Goal: Information Seeking & Learning: Learn about a topic

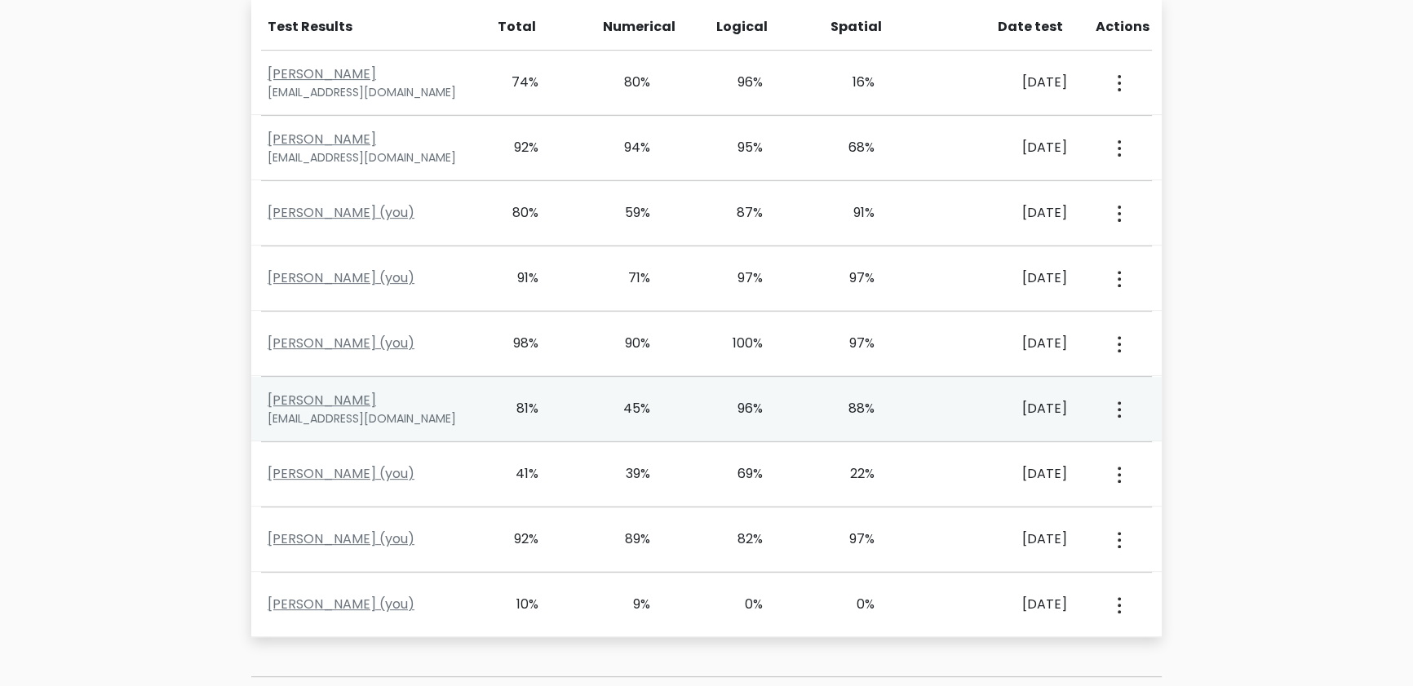
scroll to position [780, 0]
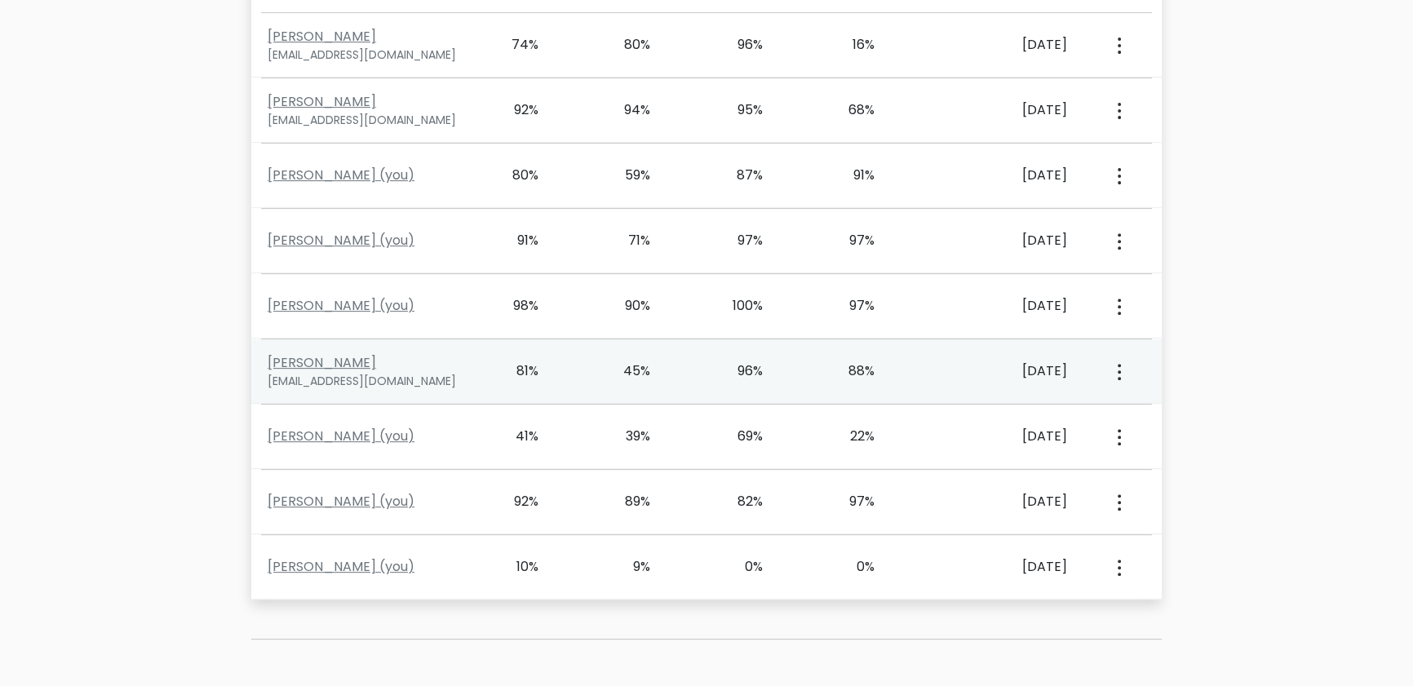
click at [887, 369] on button "button" at bounding box center [1117, 371] width 13 height 51
click at [887, 411] on link "View Profile" at bounding box center [1176, 418] width 129 height 26
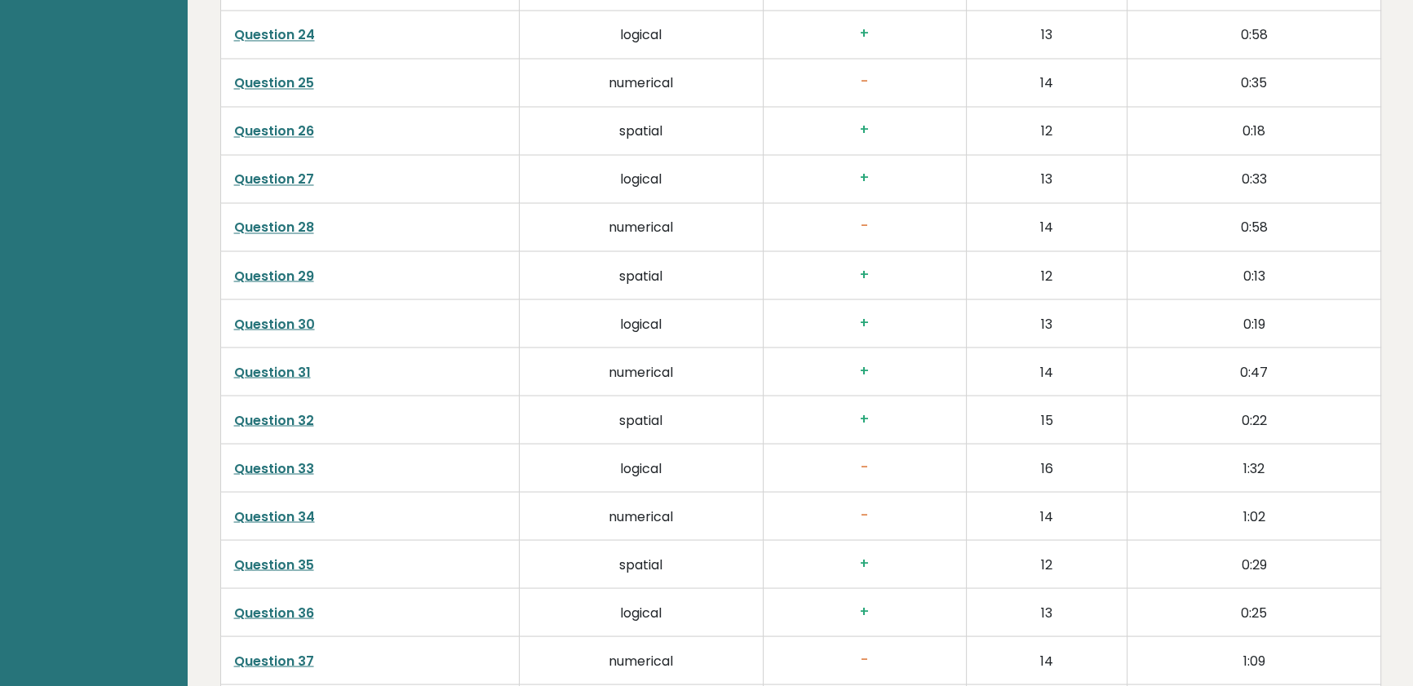
scroll to position [3633, 0]
click at [290, 467] on link "Question 33" at bounding box center [274, 465] width 80 height 19
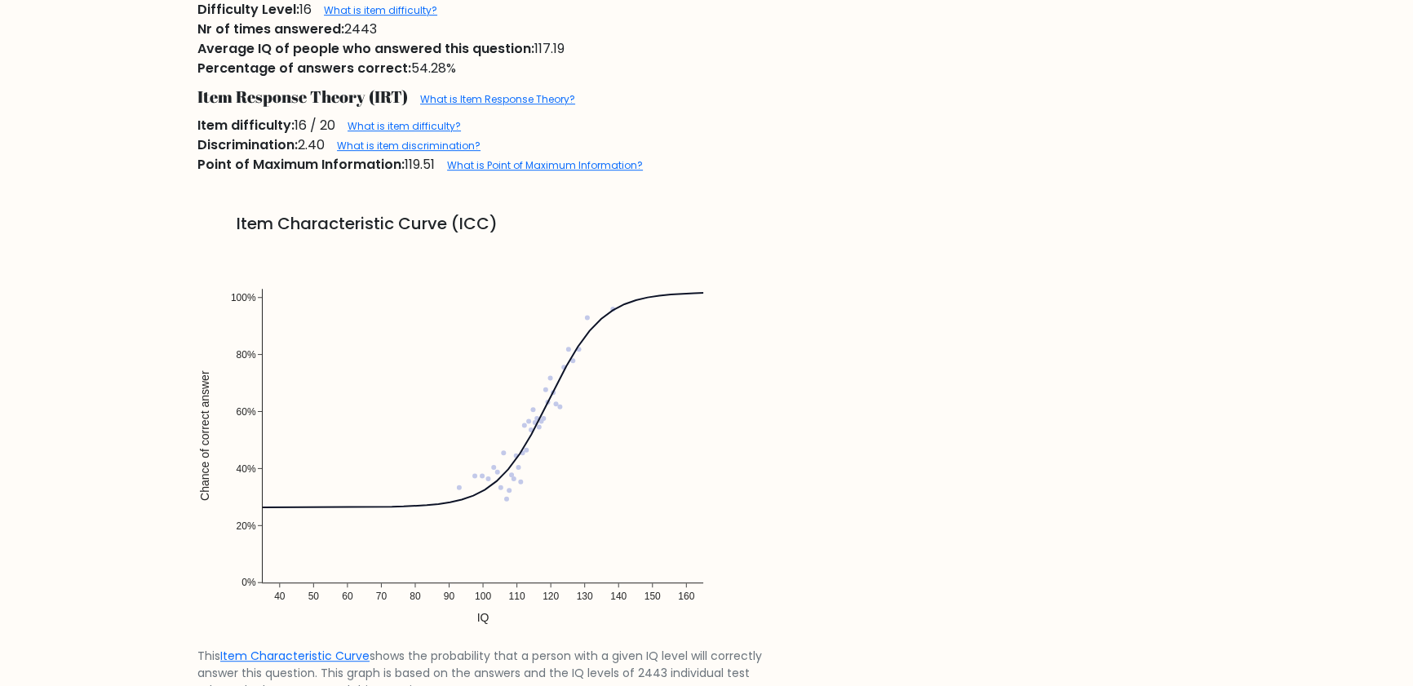
scroll to position [1112, 0]
click at [610, 308] on img at bounding box center [482, 441] width 571 height 408
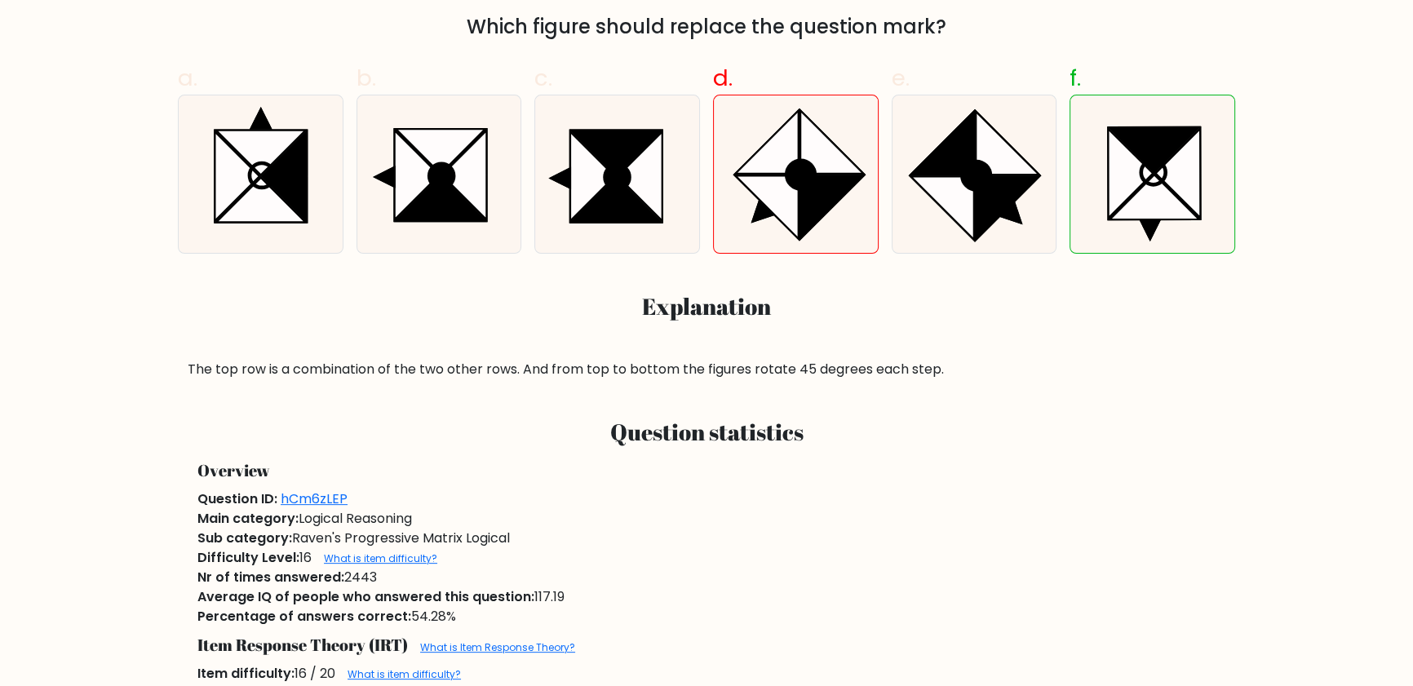
scroll to position [0, 0]
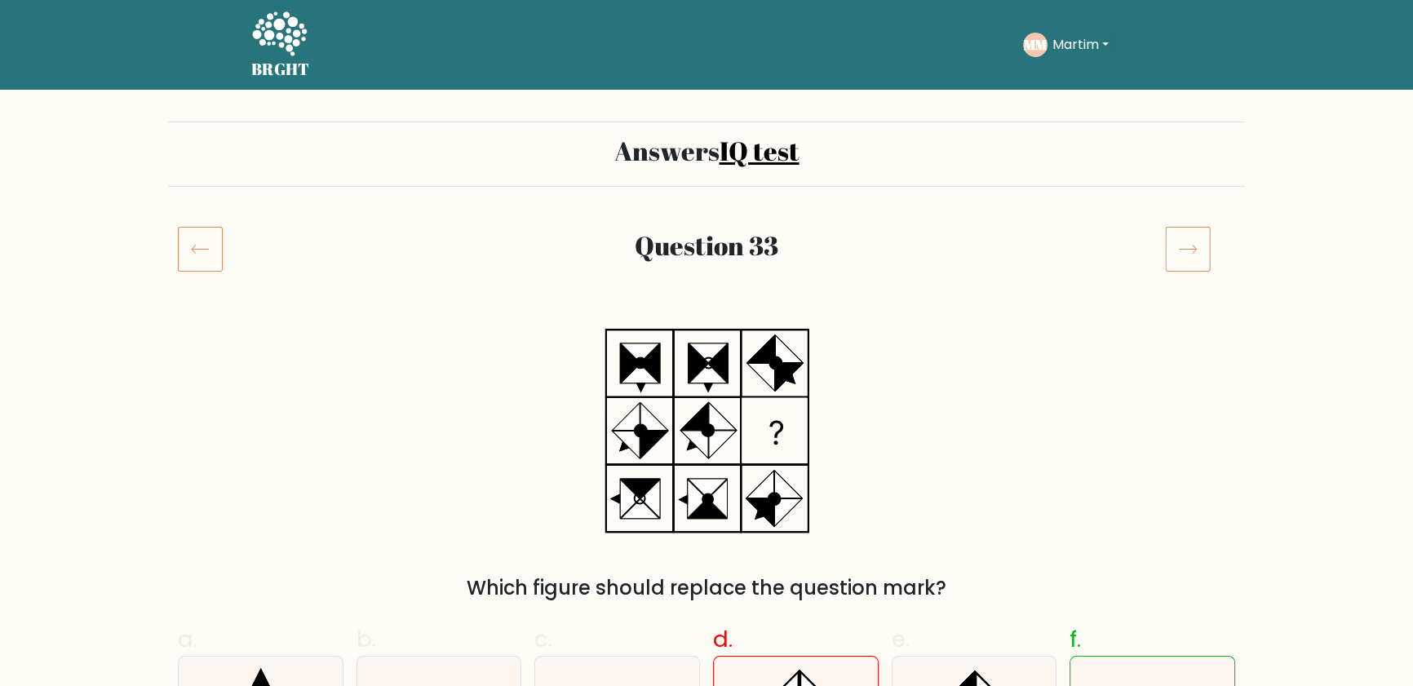
drag, startPoint x: 72, startPoint y: 113, endPoint x: 64, endPoint y: -85, distance: 198.4
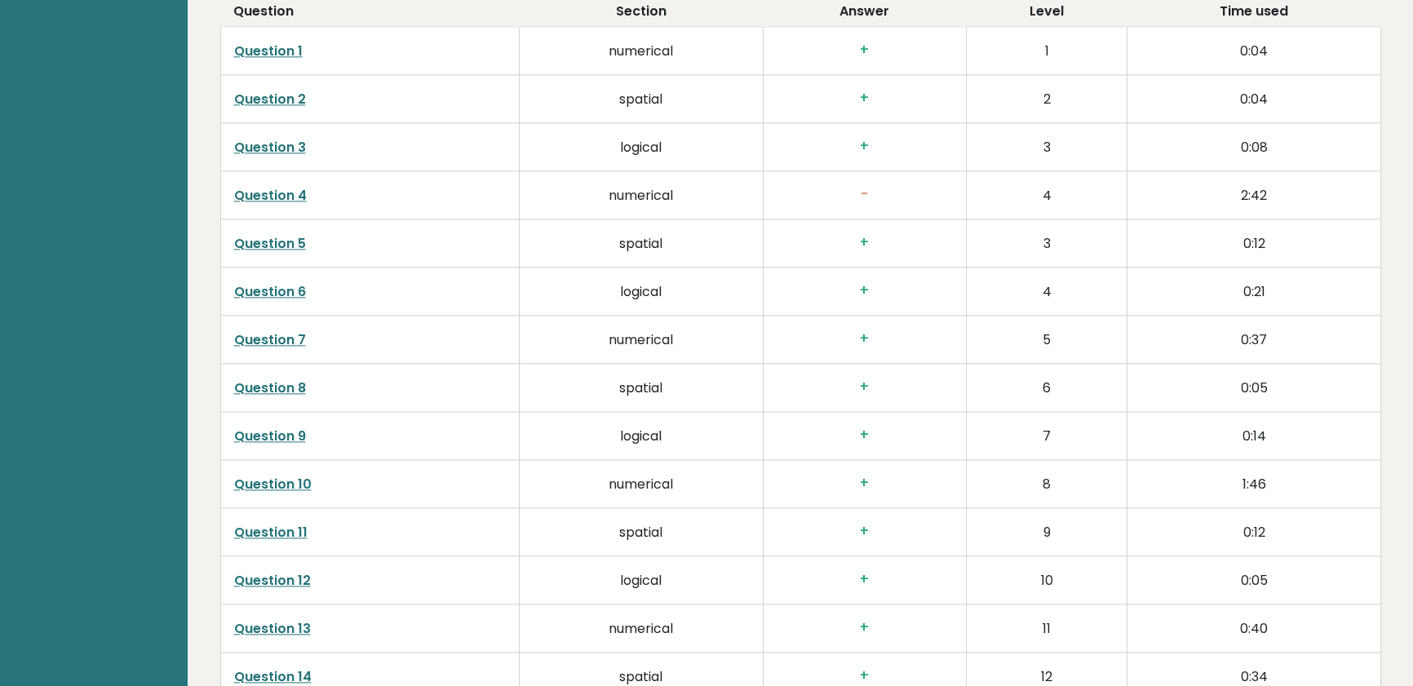
scroll to position [2504, 0]
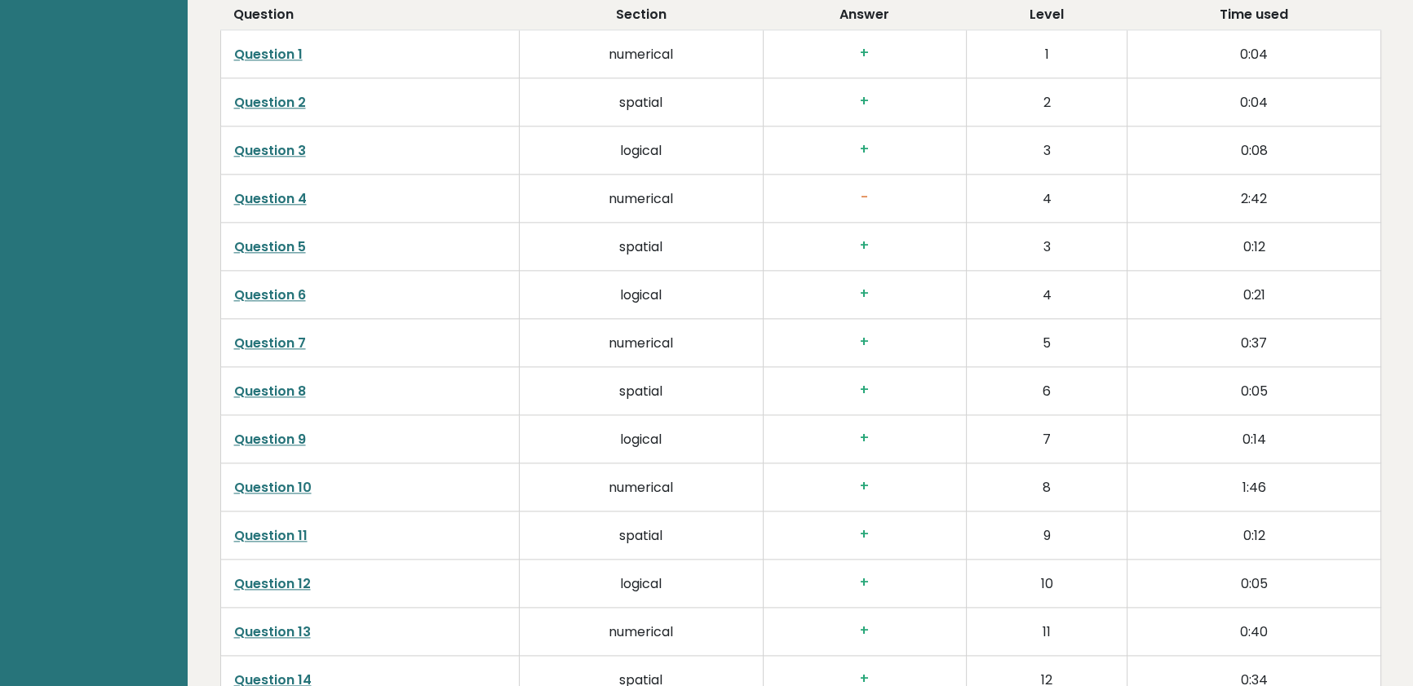
click at [281, 206] on link "Question 4" at bounding box center [270, 198] width 73 height 19
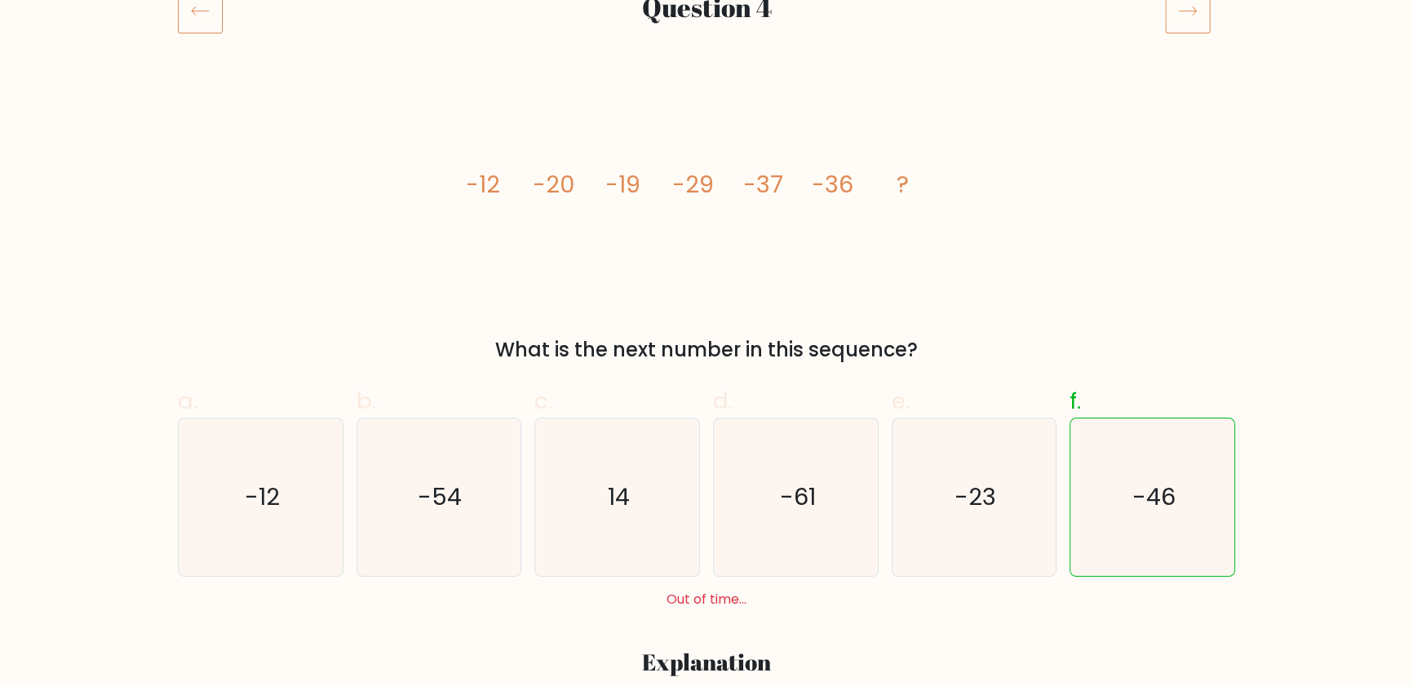
scroll to position [222, 0]
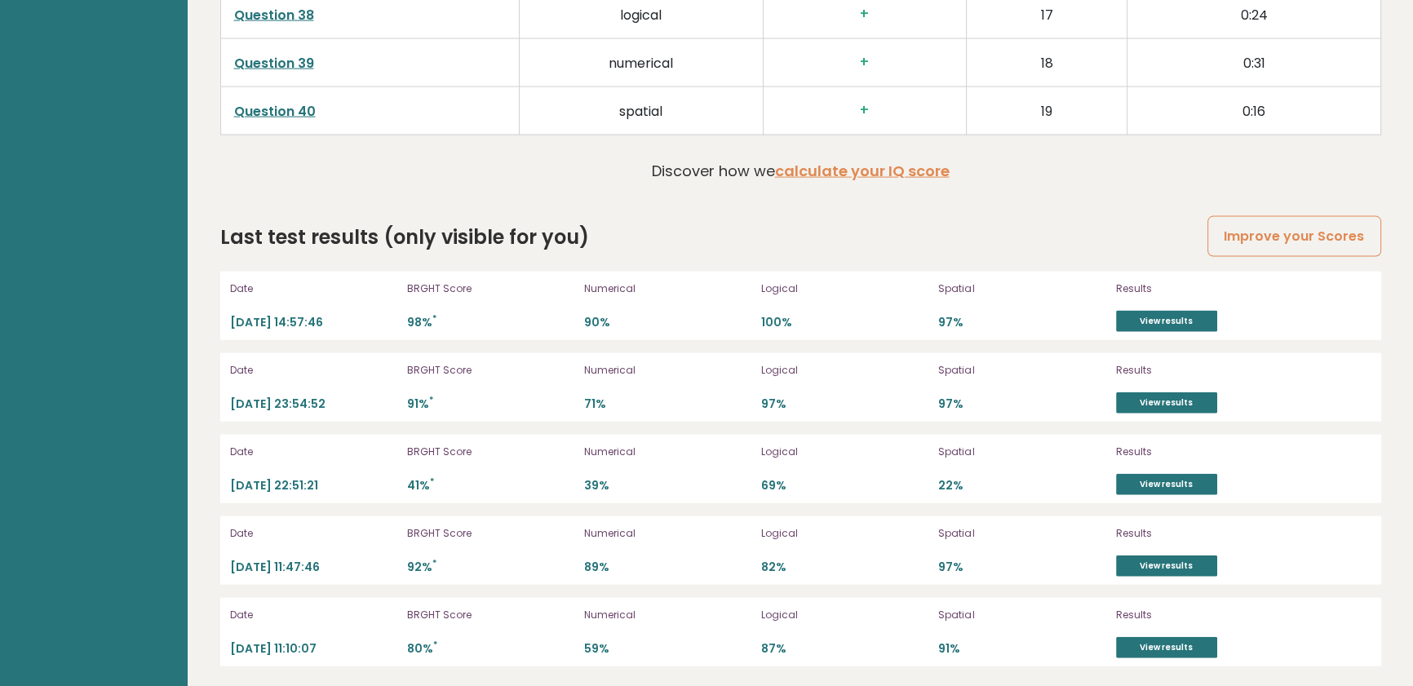
drag, startPoint x: 651, startPoint y: 56, endPoint x: 651, endPoint y: 535, distance: 478.9
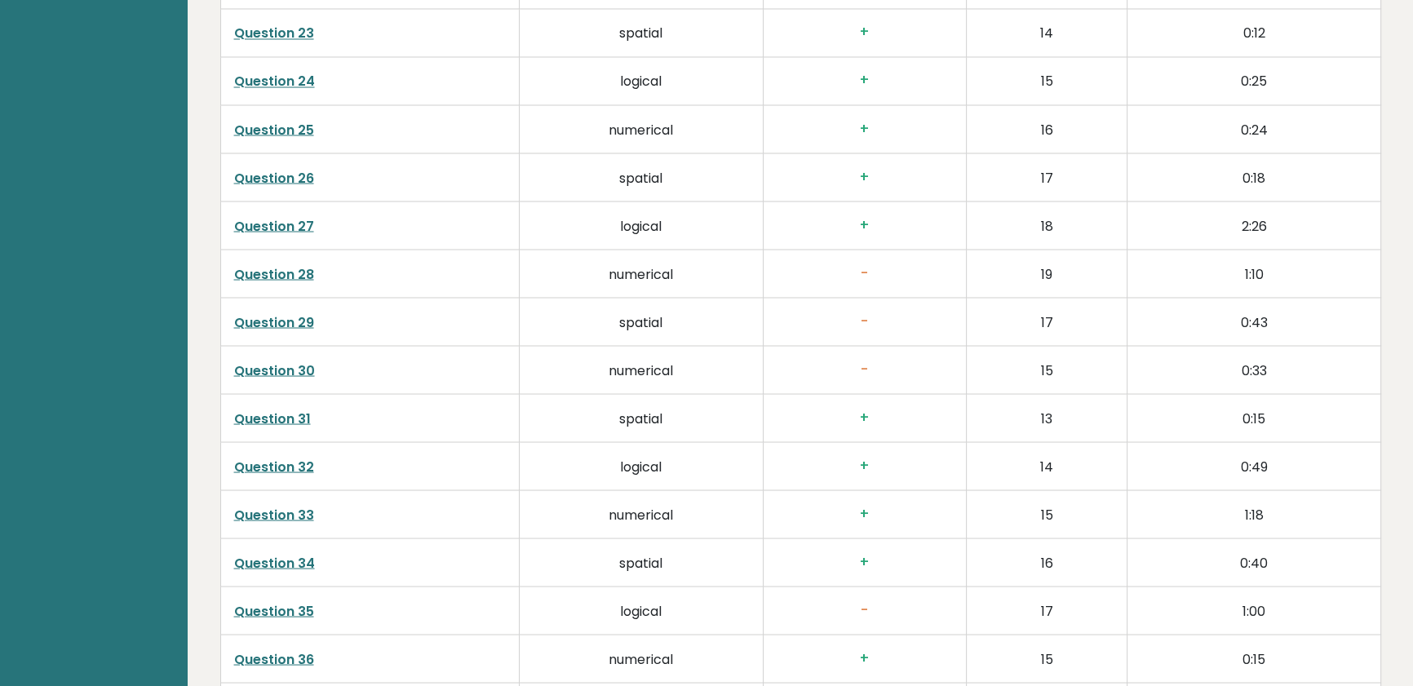
scroll to position [3784, 0]
click at [298, 277] on link "Question 28" at bounding box center [274, 275] width 80 height 19
drag, startPoint x: 1089, startPoint y: 269, endPoint x: 962, endPoint y: 263, distance: 127.4
click at [1044, 271] on td "19" at bounding box center [1047, 274] width 162 height 48
click at [290, 272] on link "Question 28" at bounding box center [274, 275] width 80 height 19
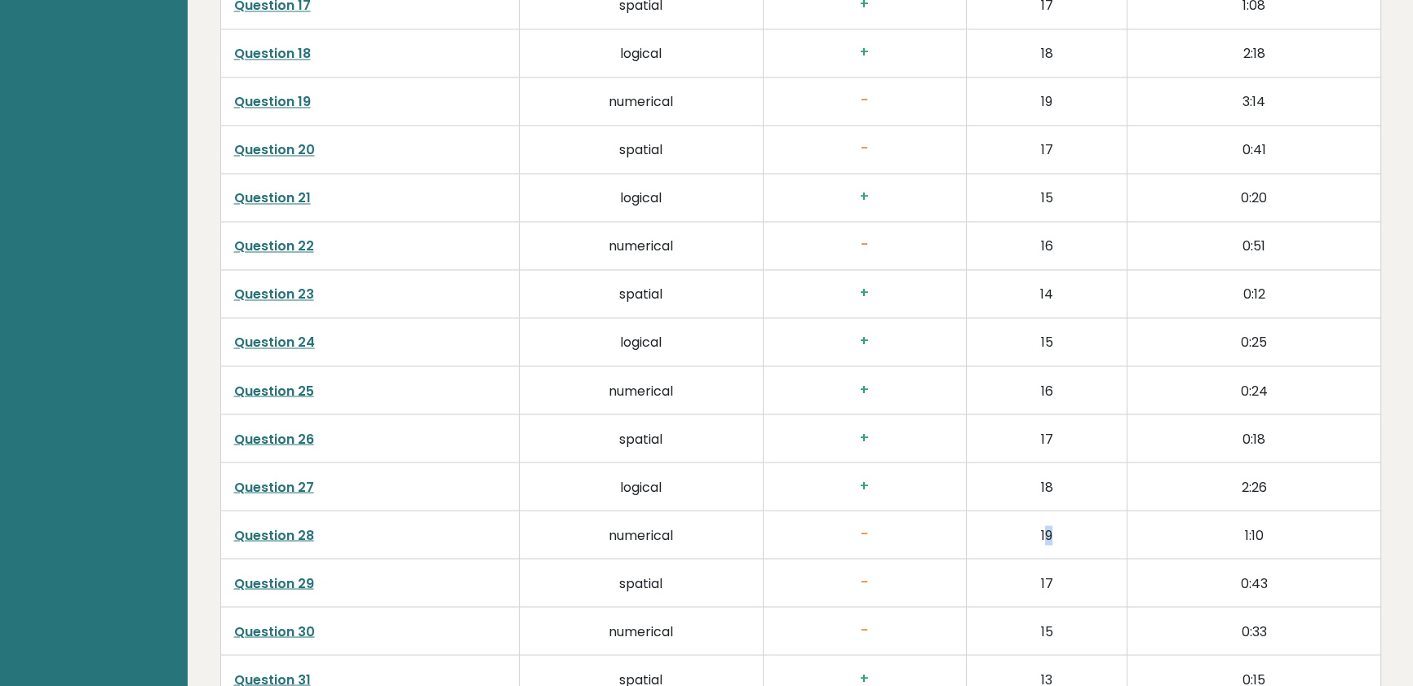
scroll to position [3487, 0]
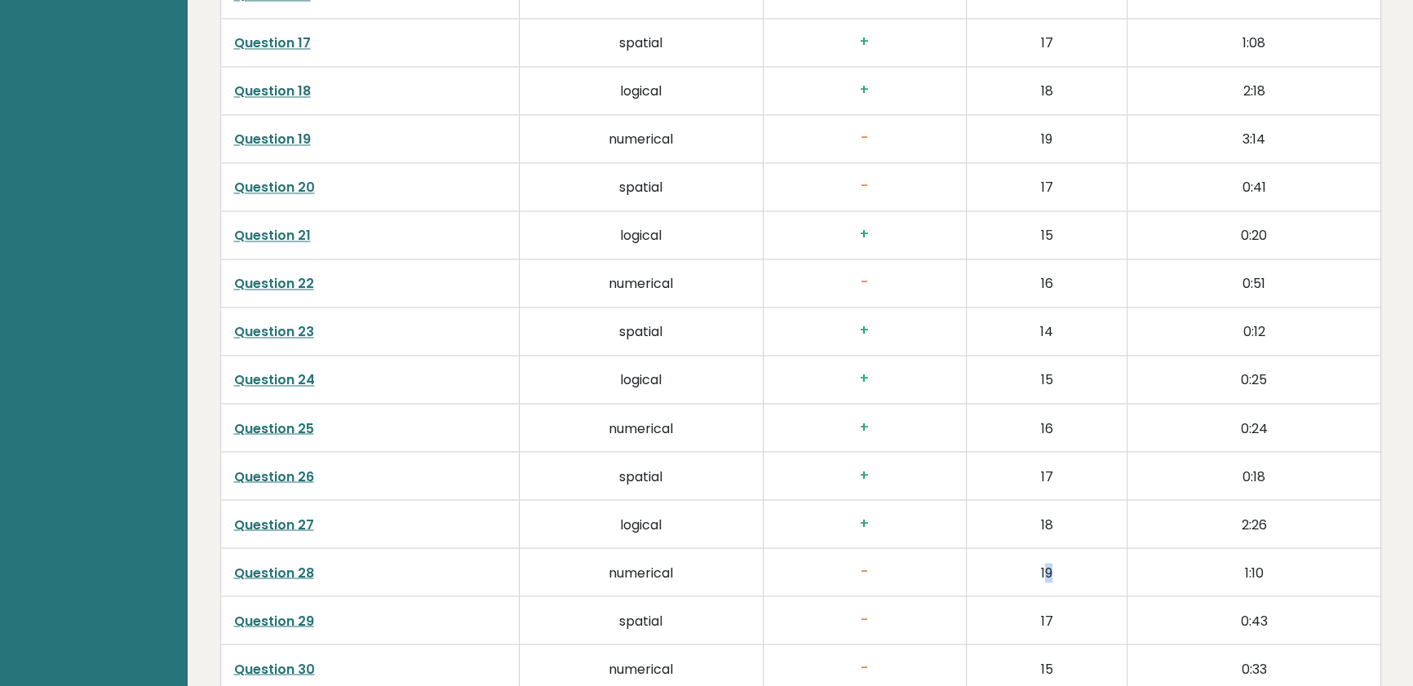
click at [288, 130] on link "Question 19" at bounding box center [272, 139] width 77 height 19
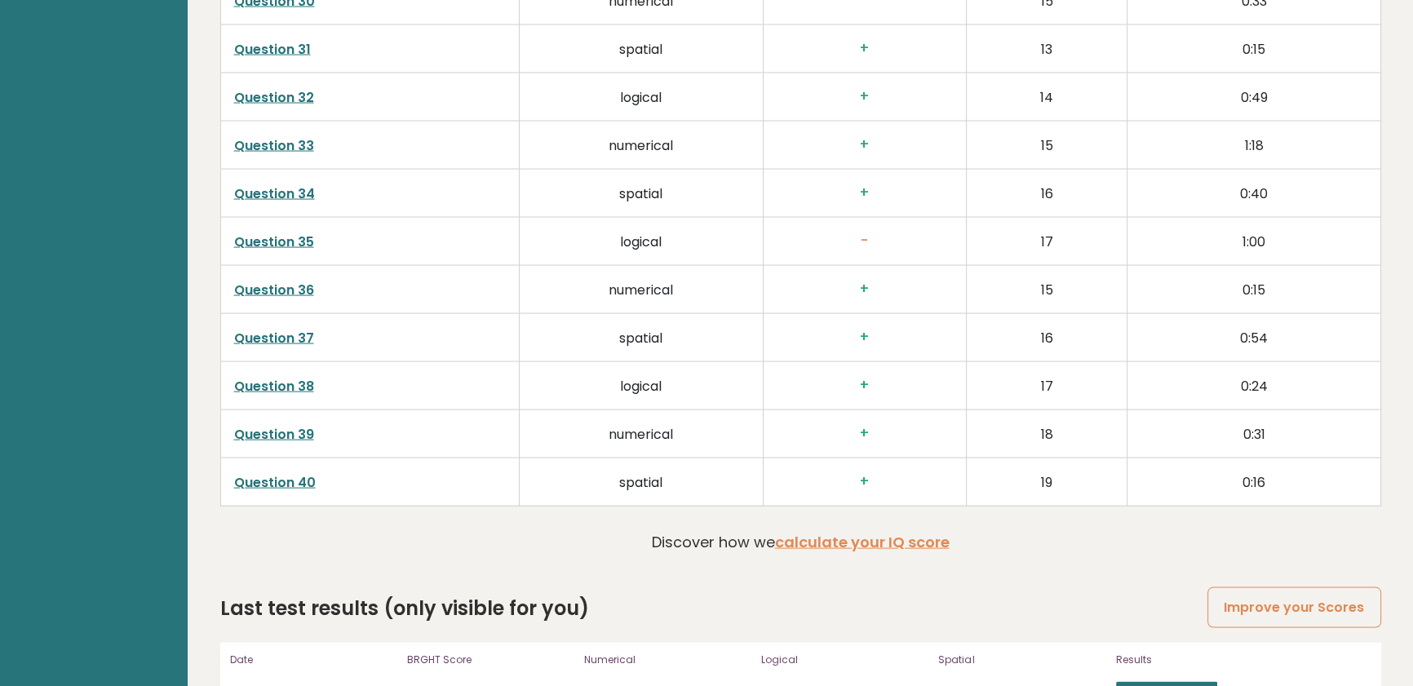
click at [684, 365] on td "logical" at bounding box center [641, 385] width 244 height 48
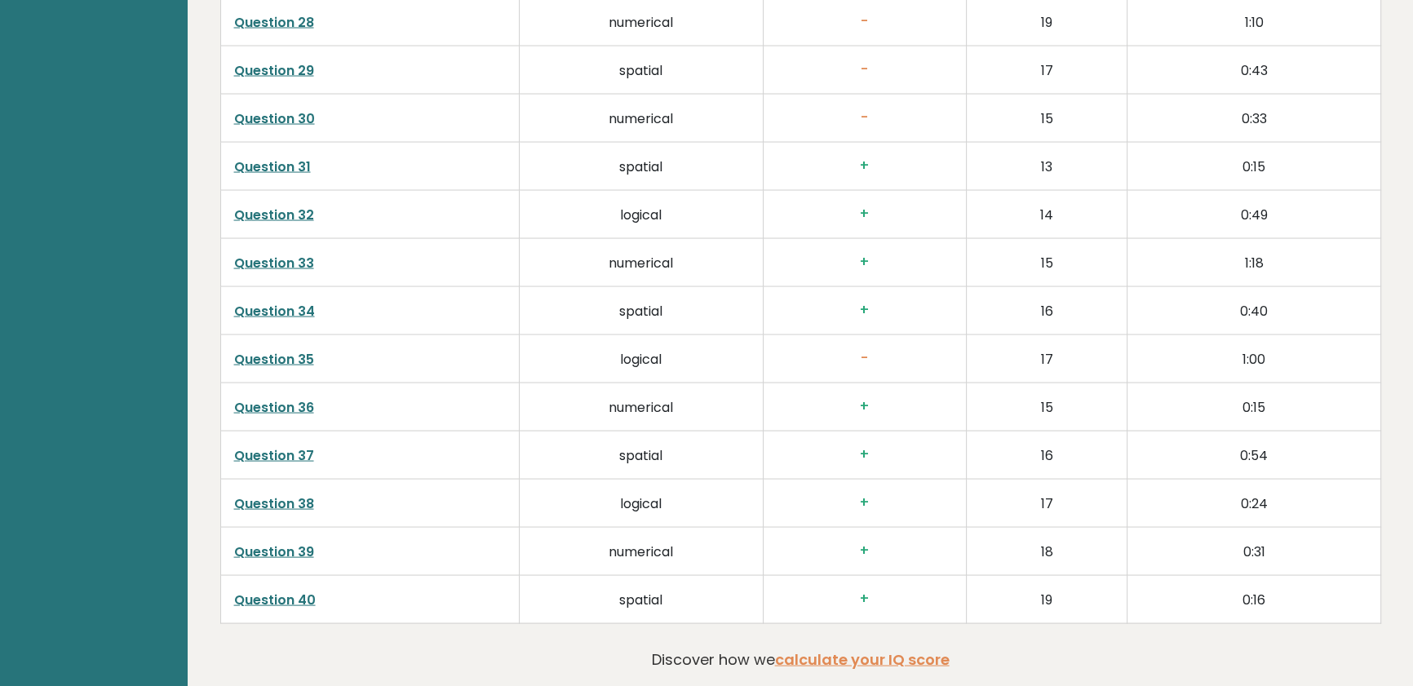
scroll to position [4006, 0]
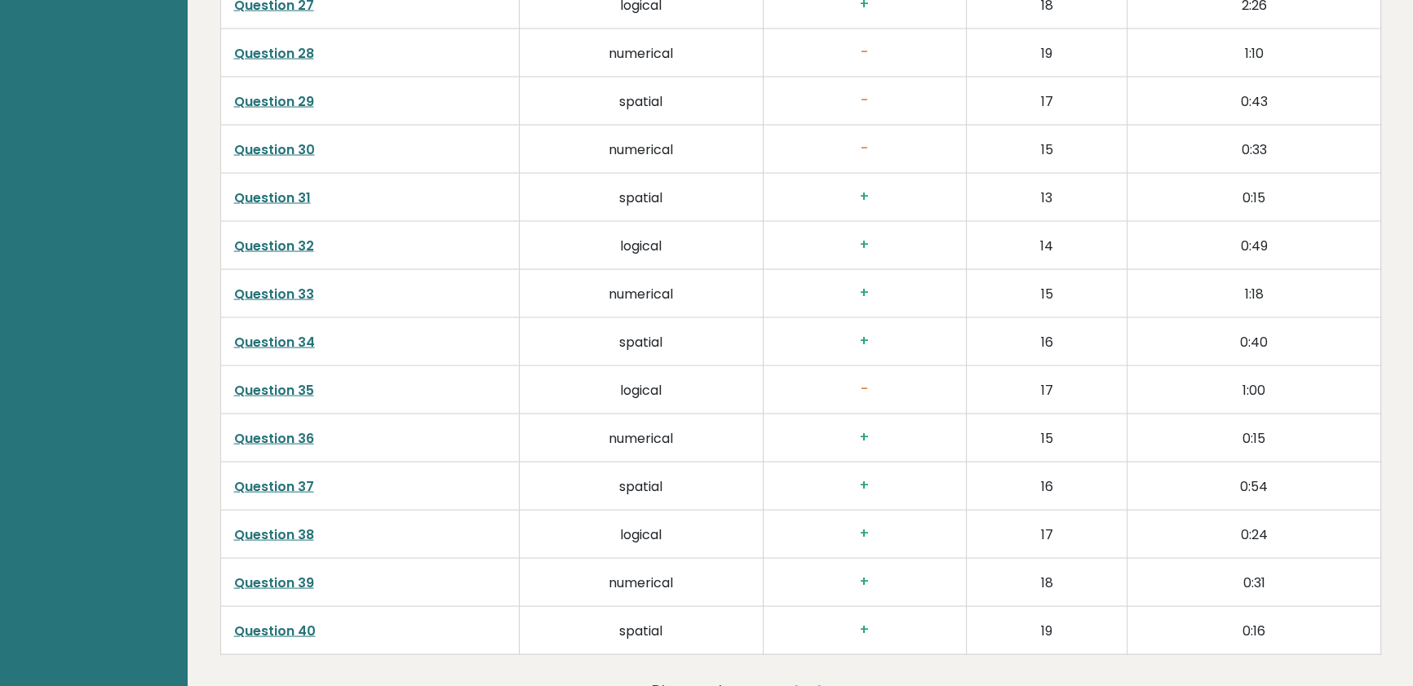
click at [303, 384] on link "Question 35" at bounding box center [274, 390] width 80 height 19
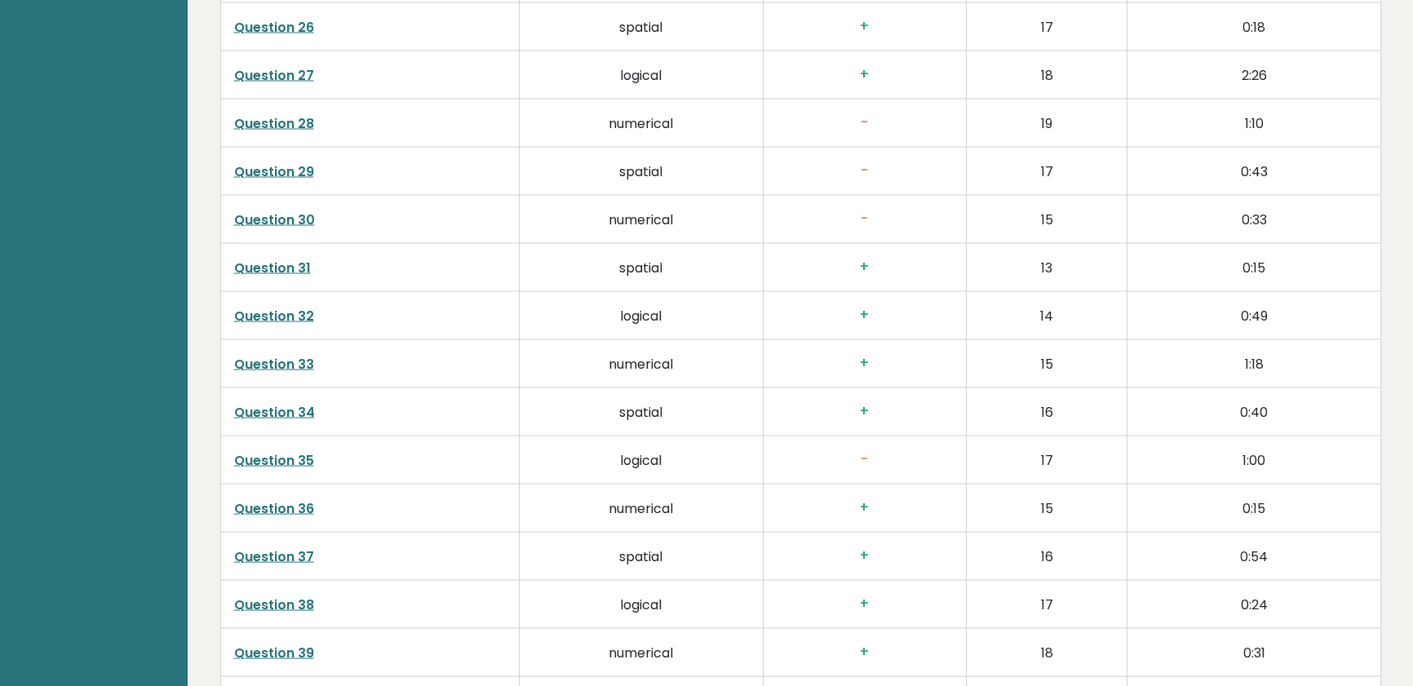
scroll to position [3932, 0]
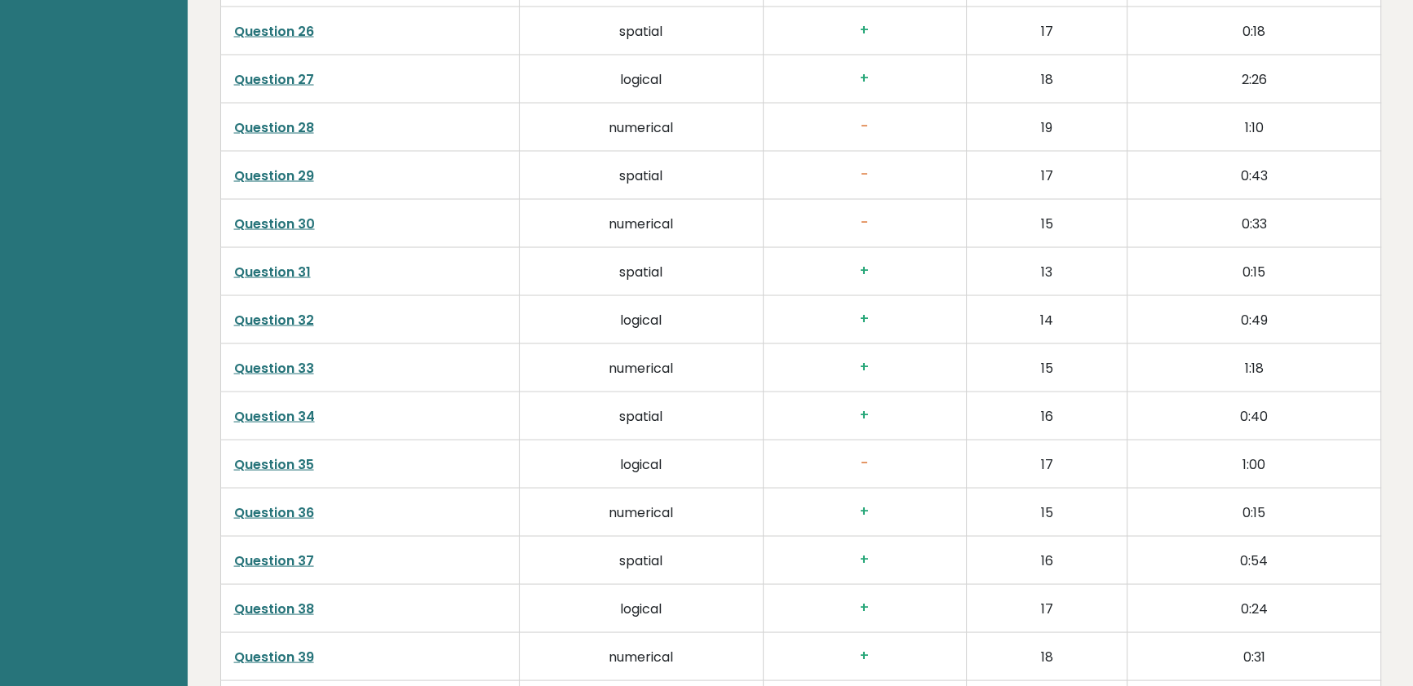
click at [308, 215] on link "Question 30" at bounding box center [274, 224] width 81 height 19
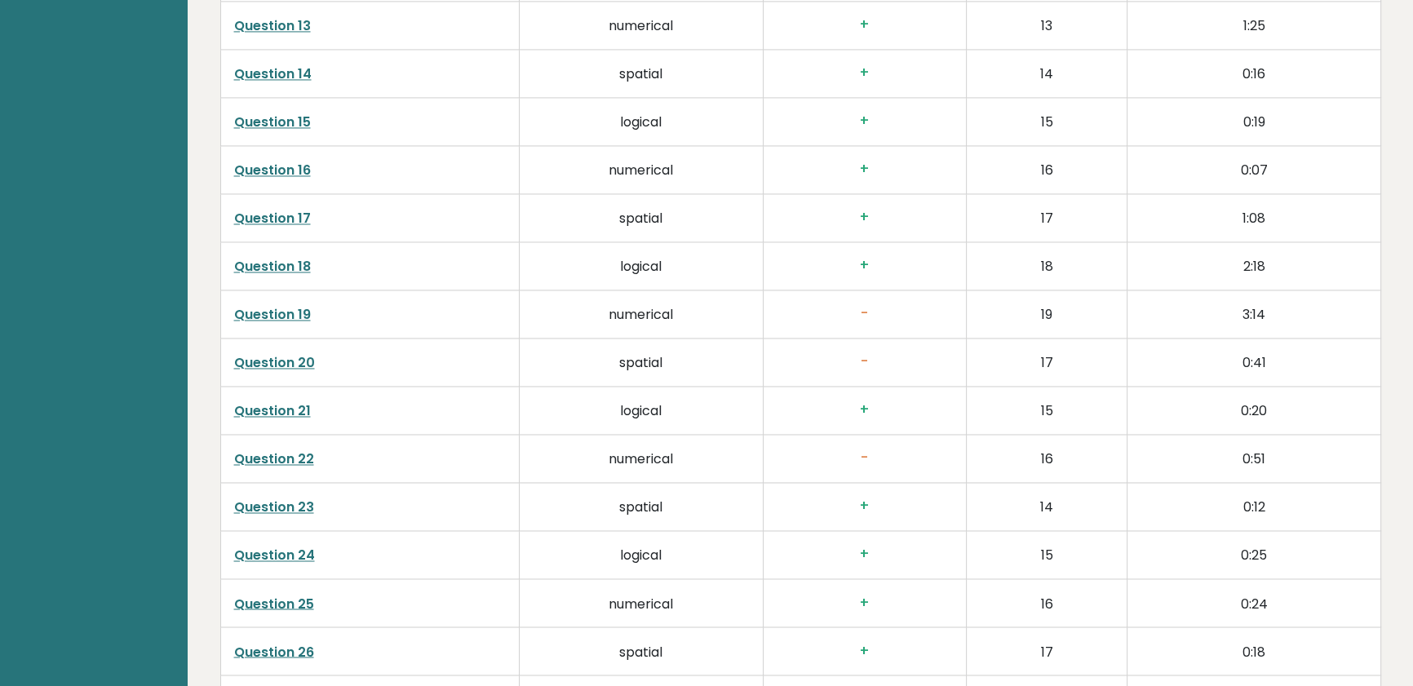
scroll to position [3265, 0]
click at [285, 356] on link "Question 19" at bounding box center [272, 361] width 77 height 19
click at [290, 502] on link "Question 22" at bounding box center [274, 506] width 80 height 19
drag, startPoint x: 405, startPoint y: 334, endPoint x: 504, endPoint y: 645, distance: 326.9
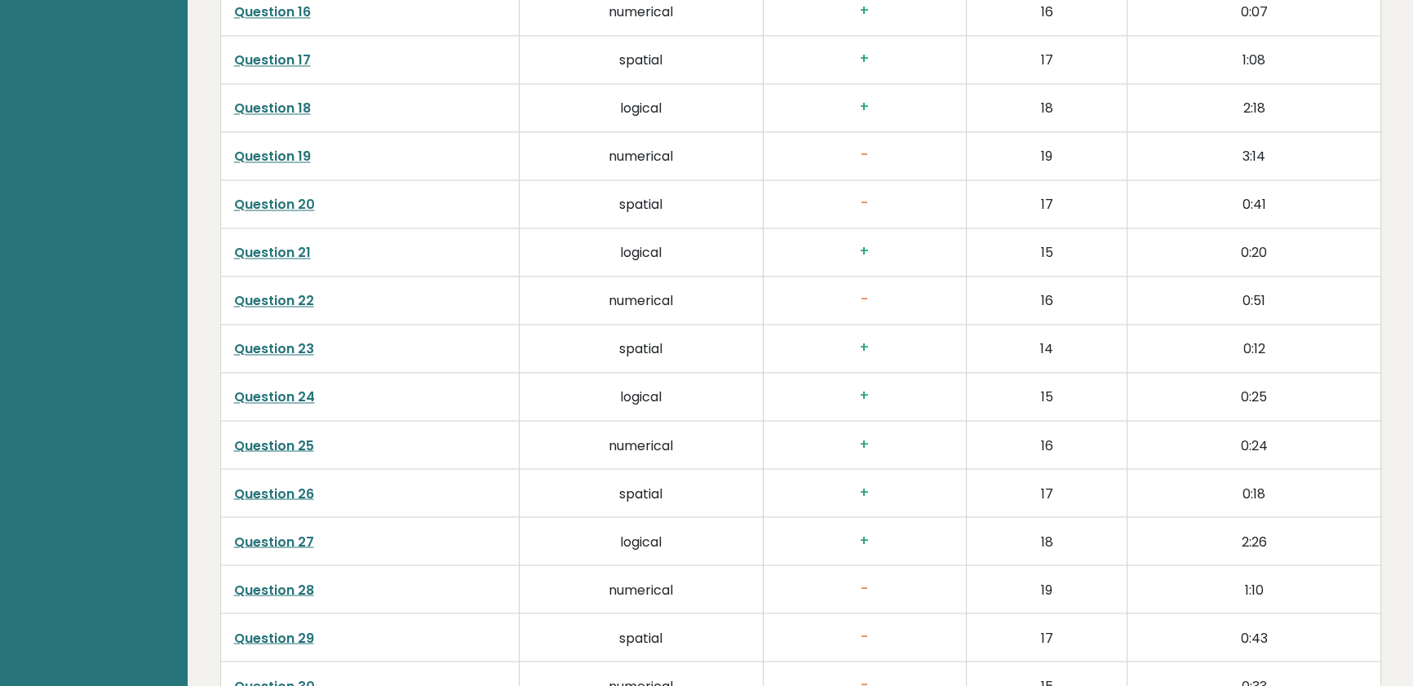
scroll to position [4526, 0]
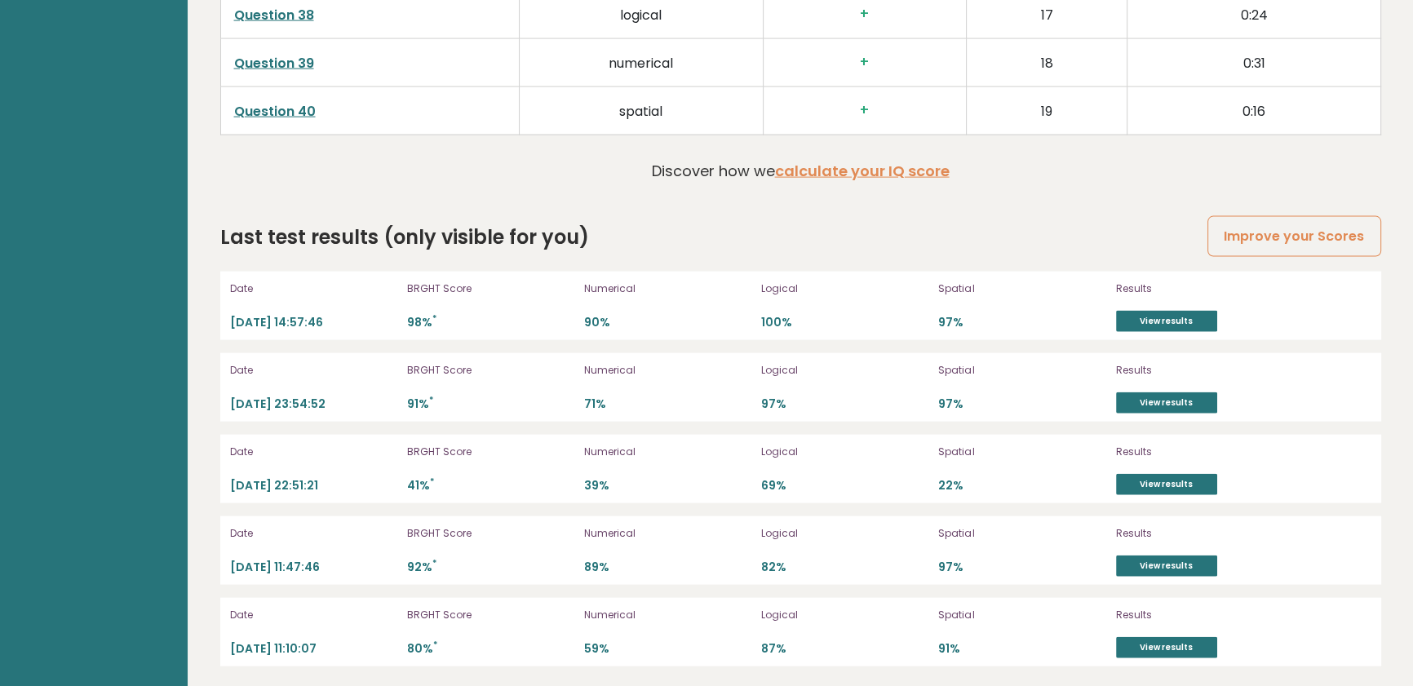
drag, startPoint x: 416, startPoint y: 445, endPoint x: 476, endPoint y: 715, distance: 276.5
click at [1134, 311] on link "View results" at bounding box center [1166, 321] width 101 height 21
click at [1163, 311] on link "View results" at bounding box center [1166, 321] width 101 height 21
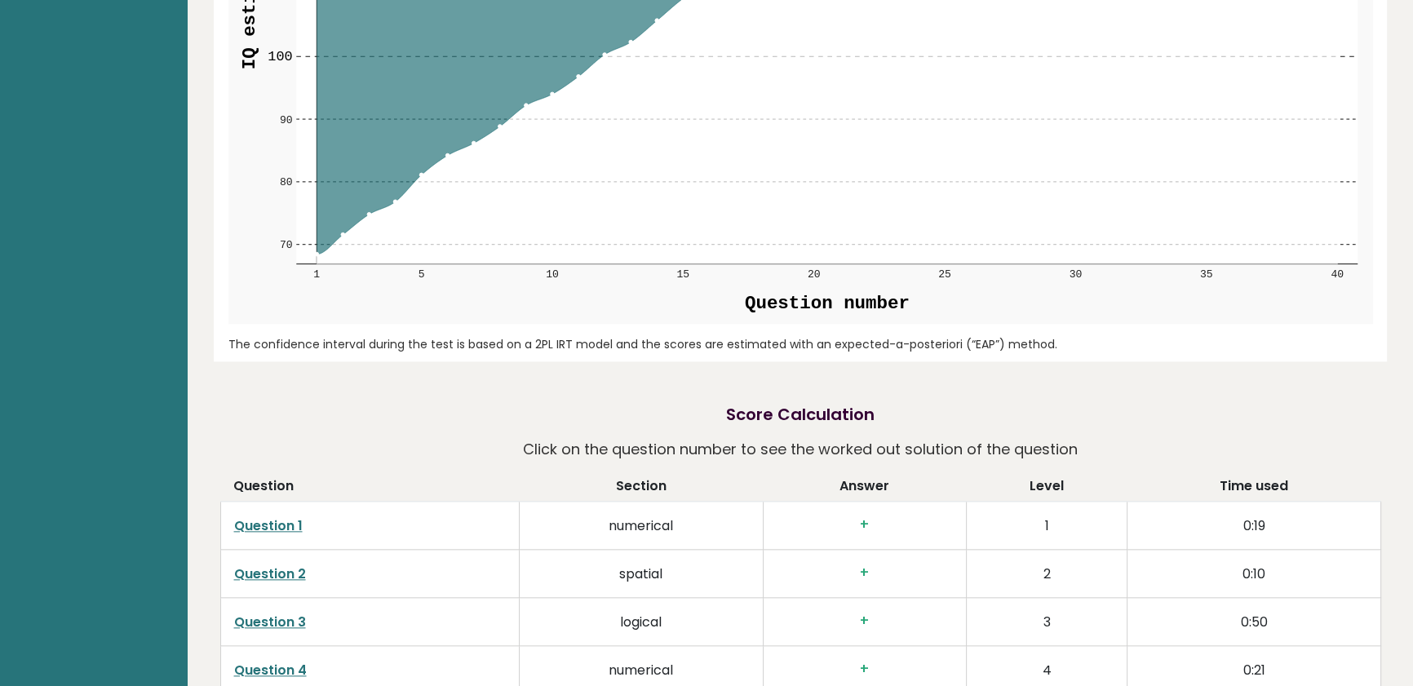
scroll to position [0, 0]
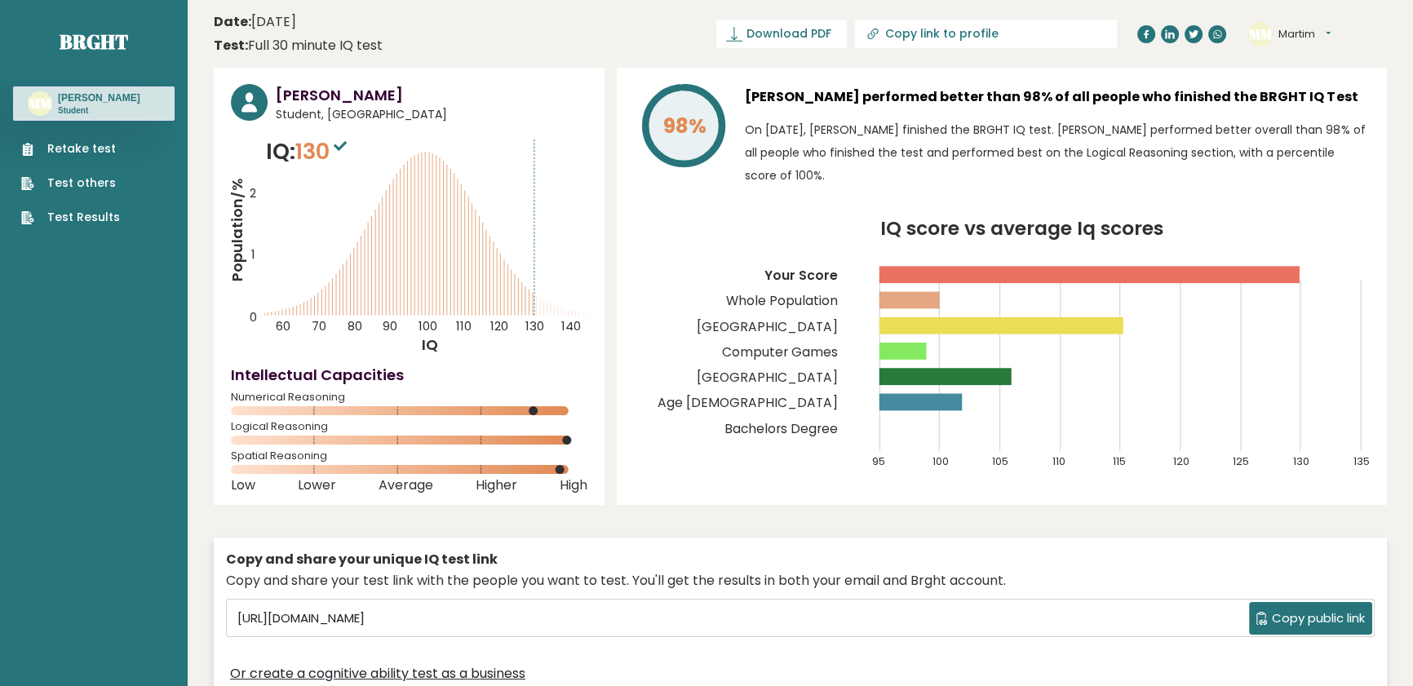
drag, startPoint x: 380, startPoint y: 383, endPoint x: 221, endPoint y: 86, distance: 336.1
click at [78, 211] on link "Test Results" at bounding box center [70, 217] width 99 height 17
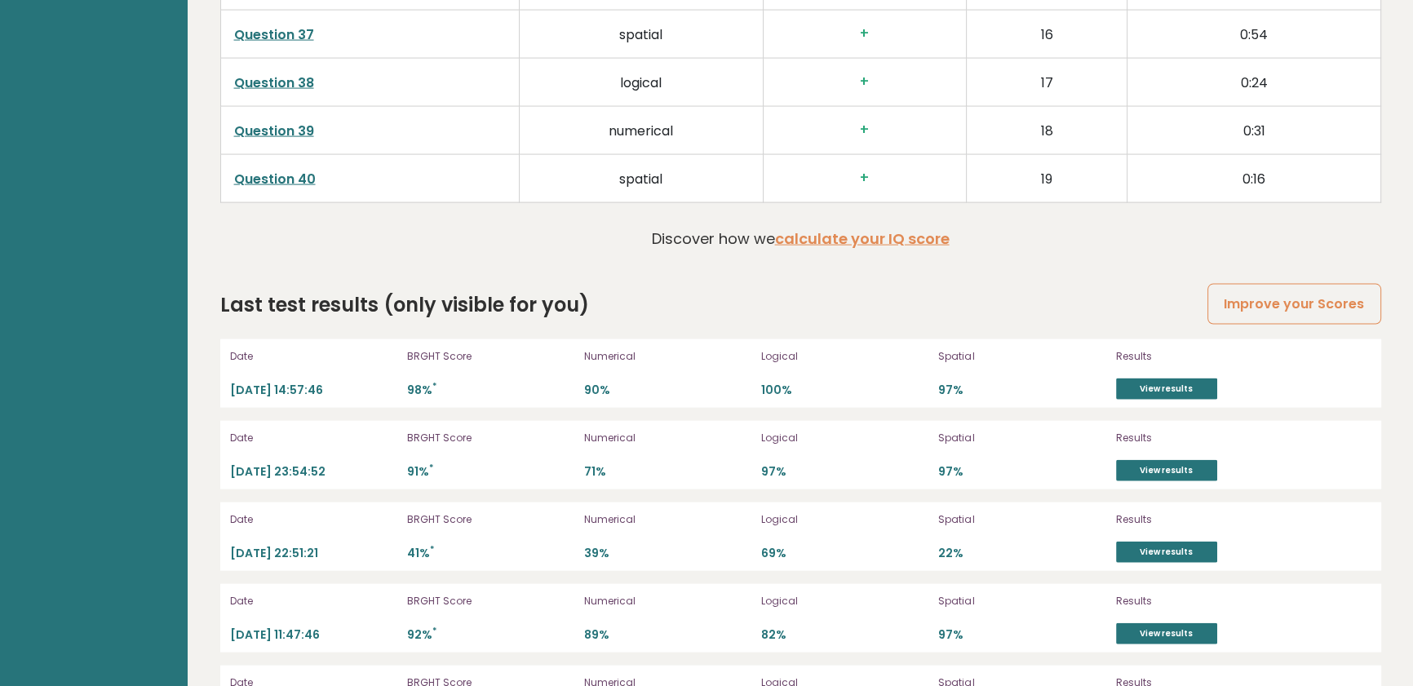
scroll to position [4526, 0]
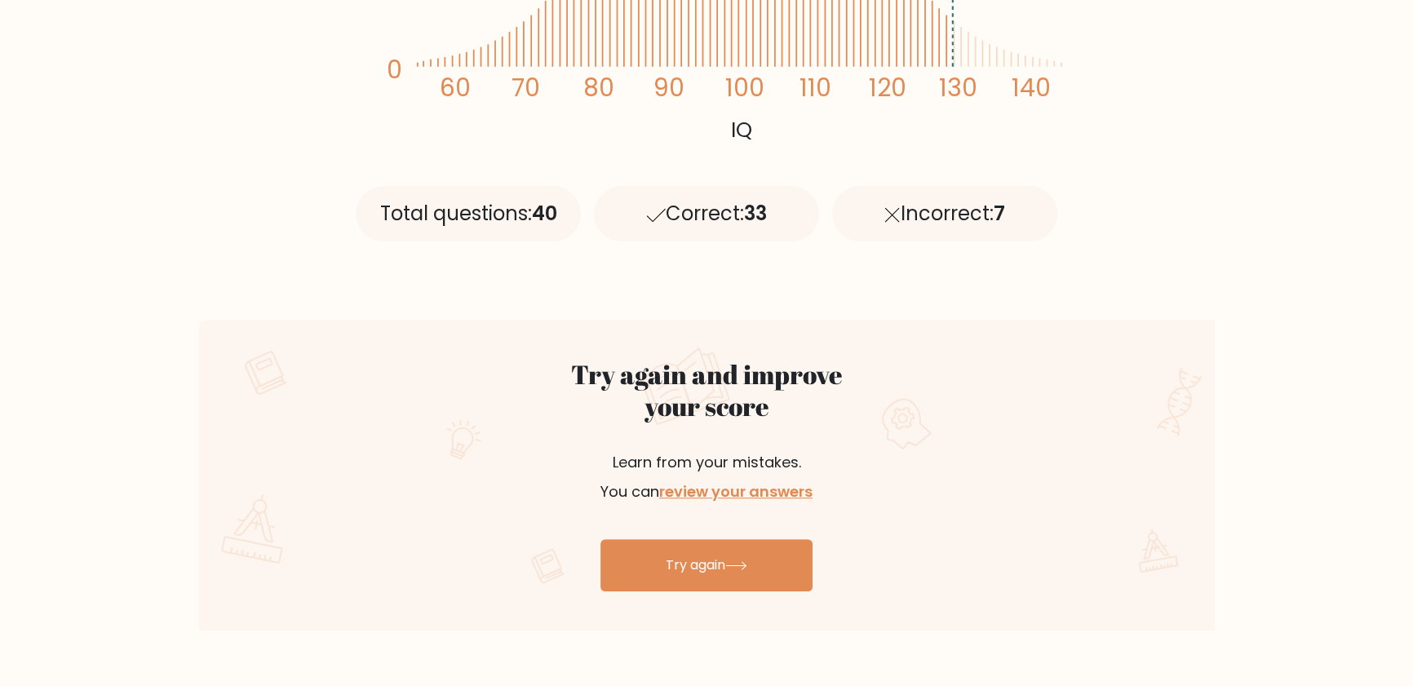
scroll to position [519, 0]
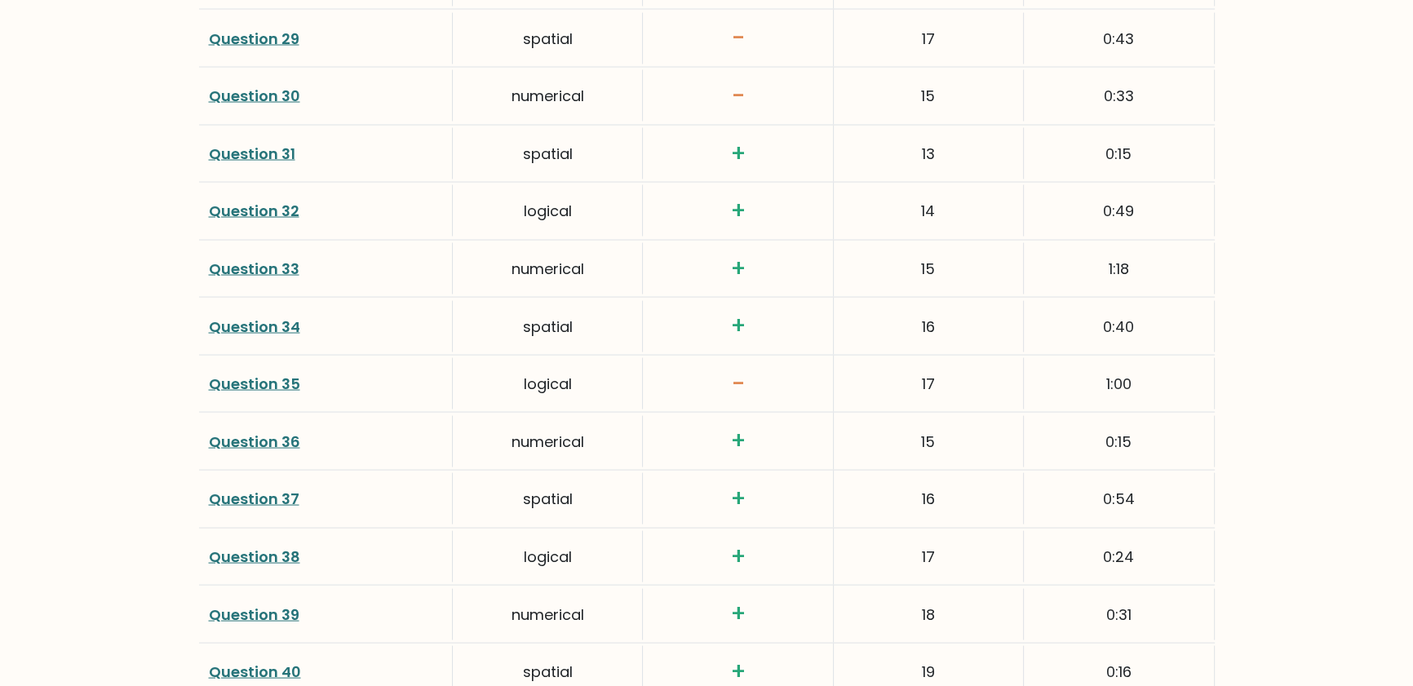
scroll to position [3786, 0]
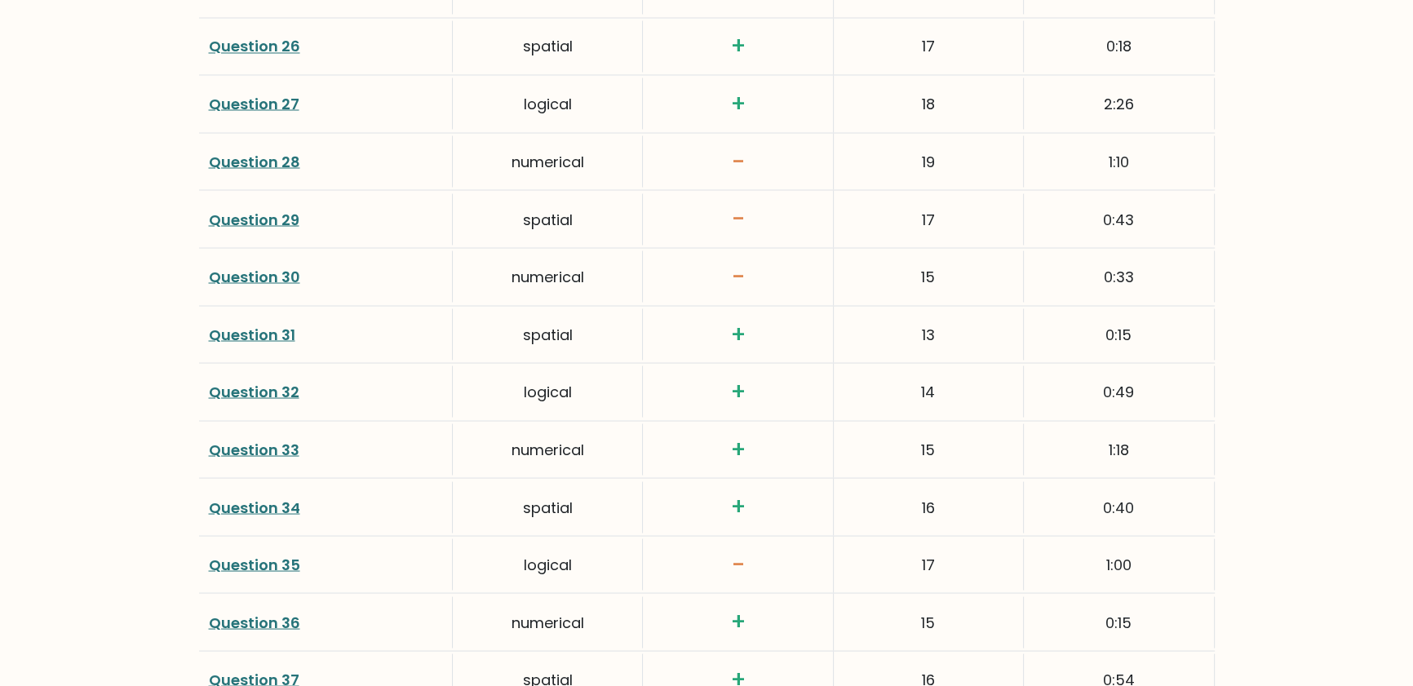
click at [255, 266] on link "Question 30" at bounding box center [254, 276] width 91 height 20
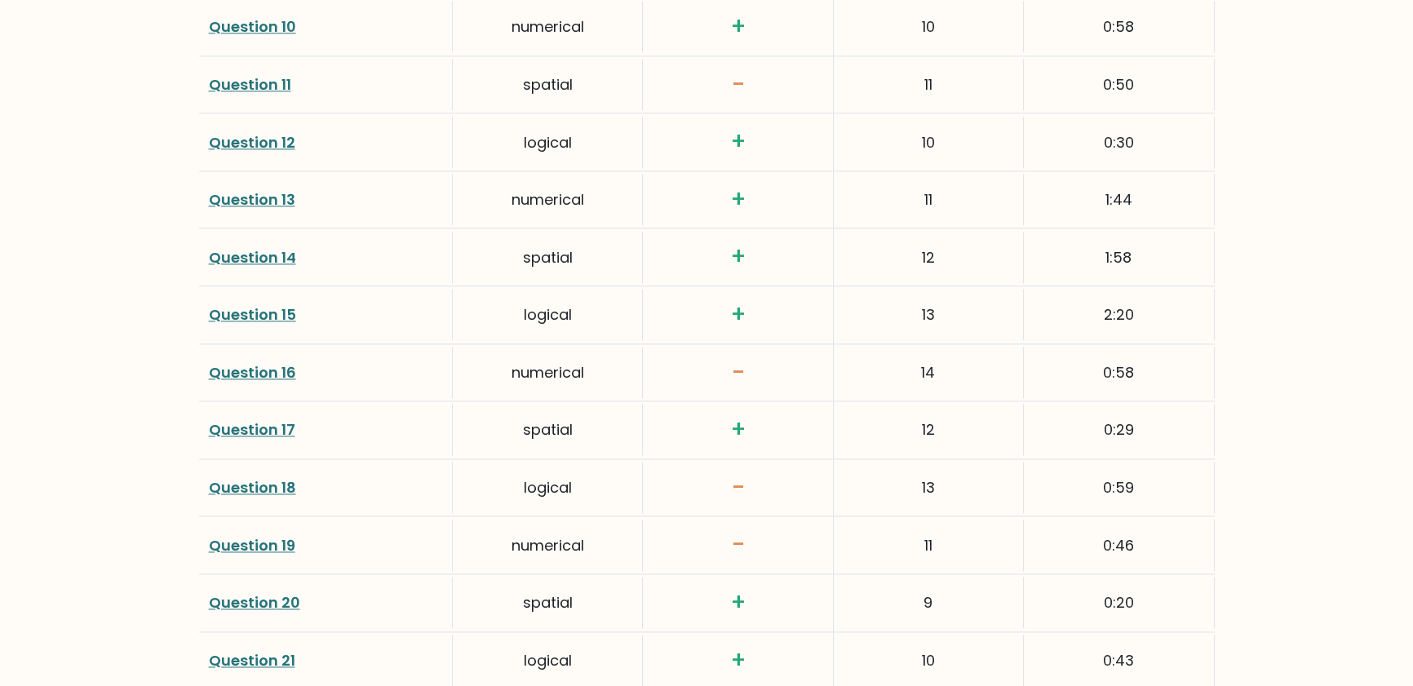
scroll to position [4231, 0]
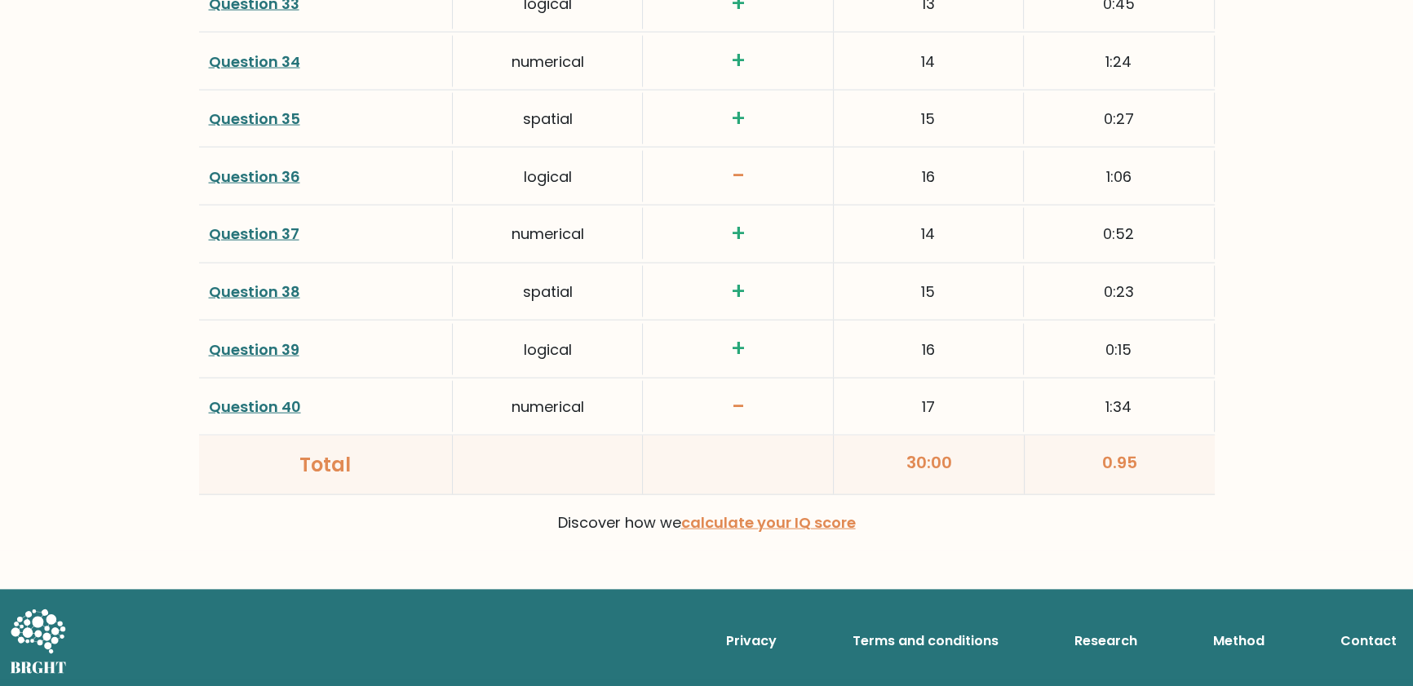
drag, startPoint x: 445, startPoint y: 163, endPoint x: 487, endPoint y: 558, distance: 397.1
click at [294, 401] on link "Question 40" at bounding box center [255, 406] width 92 height 20
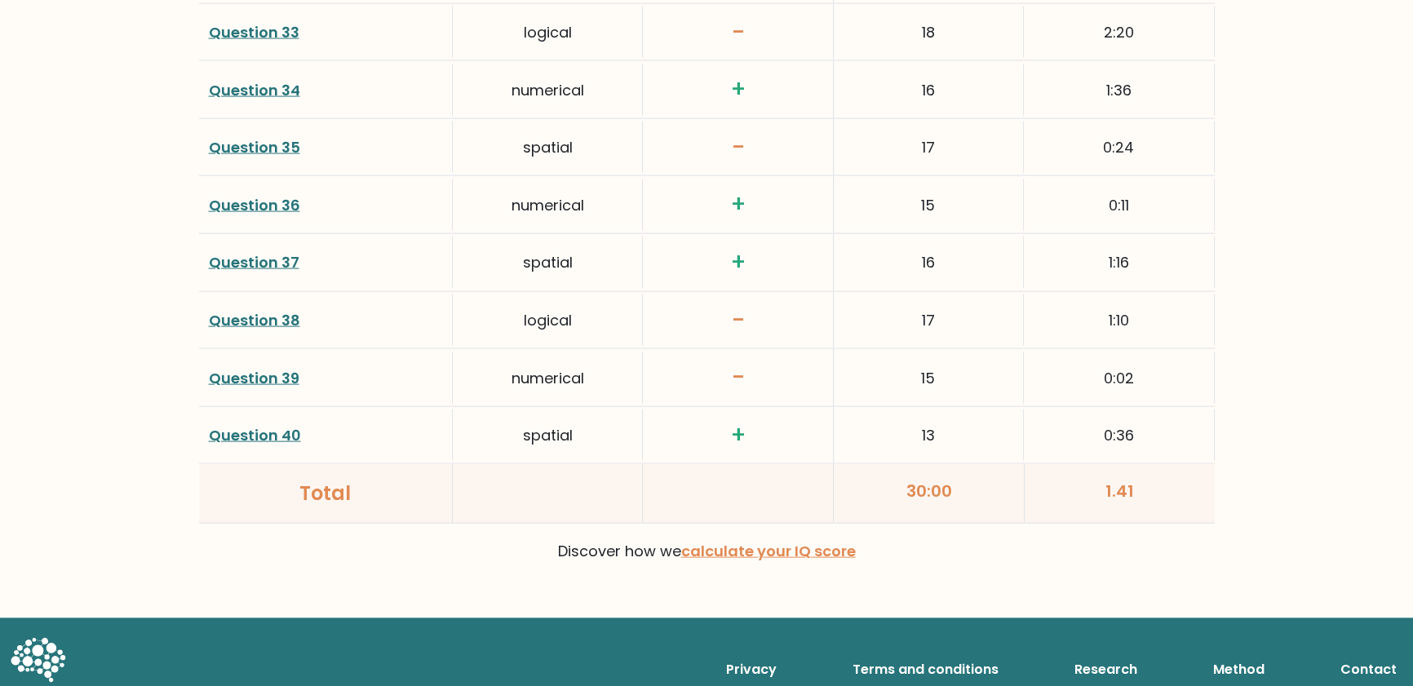
scroll to position [4231, 0]
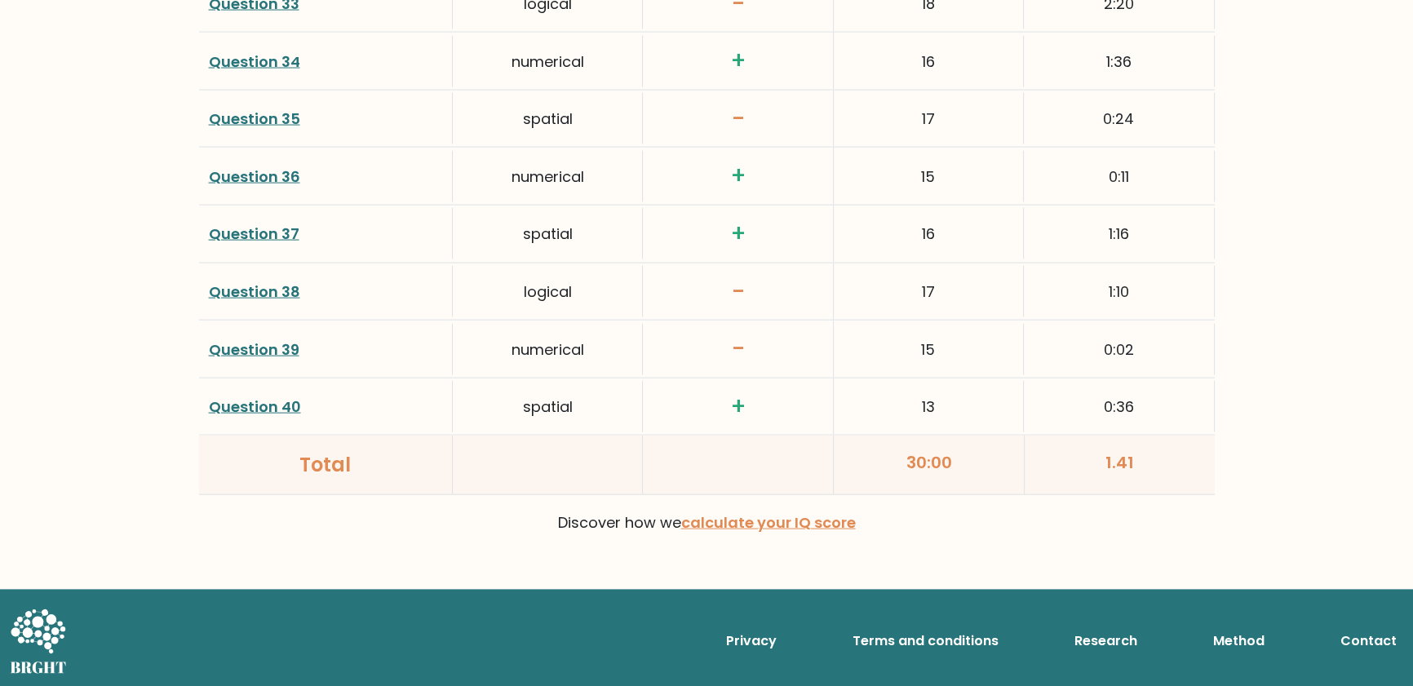
drag, startPoint x: 727, startPoint y: 255, endPoint x: 738, endPoint y: 712, distance: 457.0
click at [280, 331] on div "Question 39" at bounding box center [326, 349] width 254 height 51
click at [268, 347] on link "Question 39" at bounding box center [254, 349] width 91 height 20
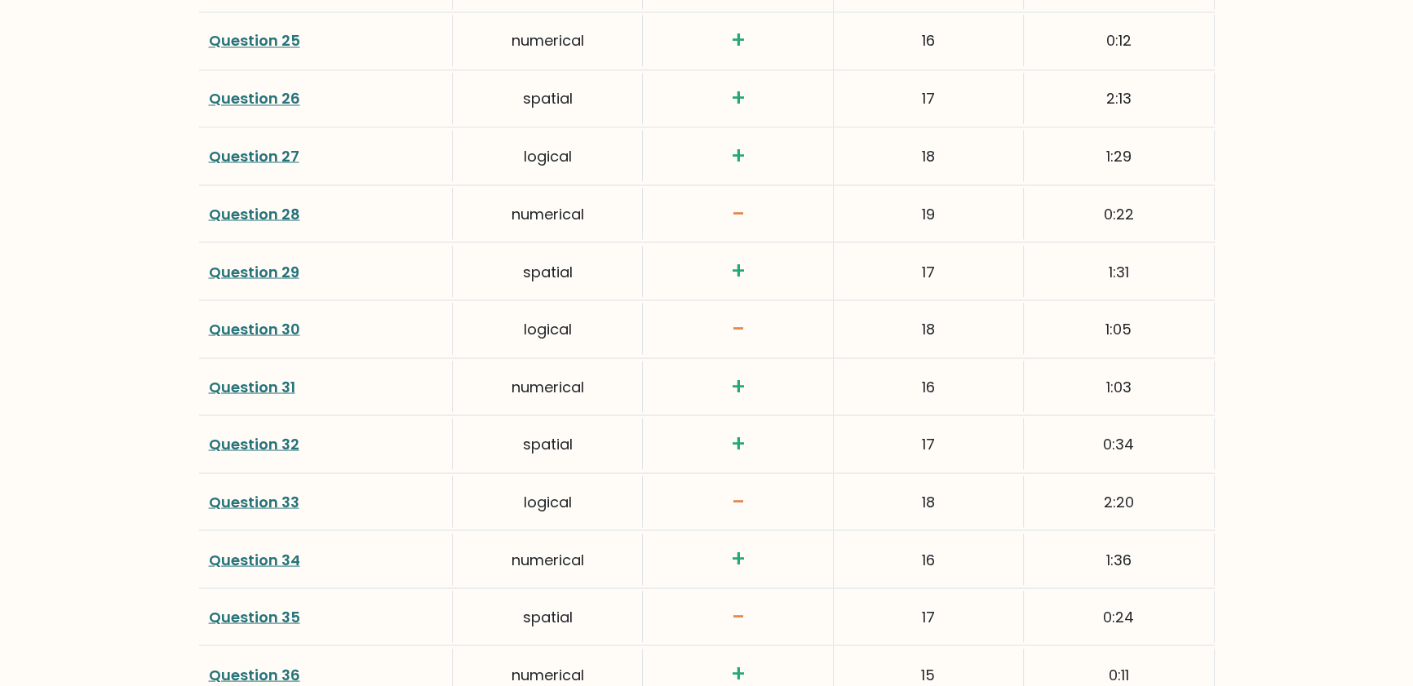
scroll to position [3712, 0]
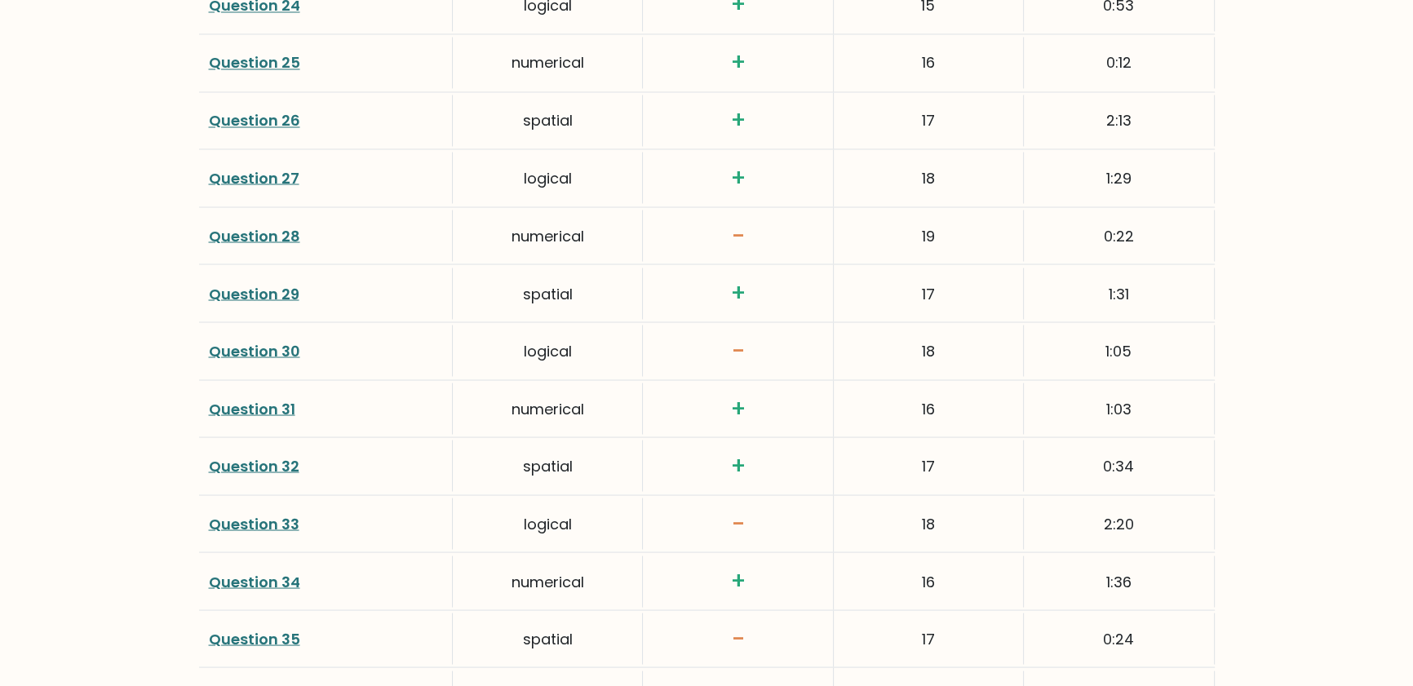
click at [231, 219] on div "Question 28" at bounding box center [326, 235] width 254 height 51
click at [244, 225] on link "Question 28" at bounding box center [254, 235] width 91 height 20
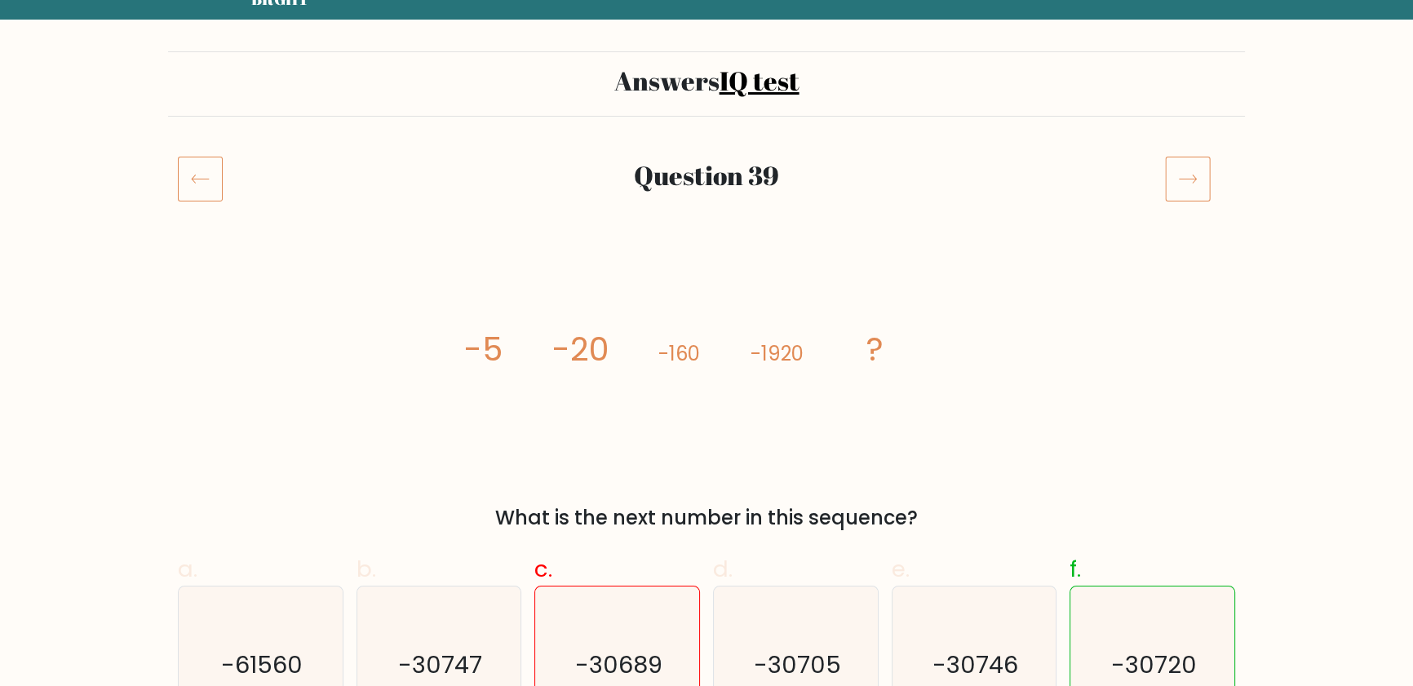
scroll to position [73, 0]
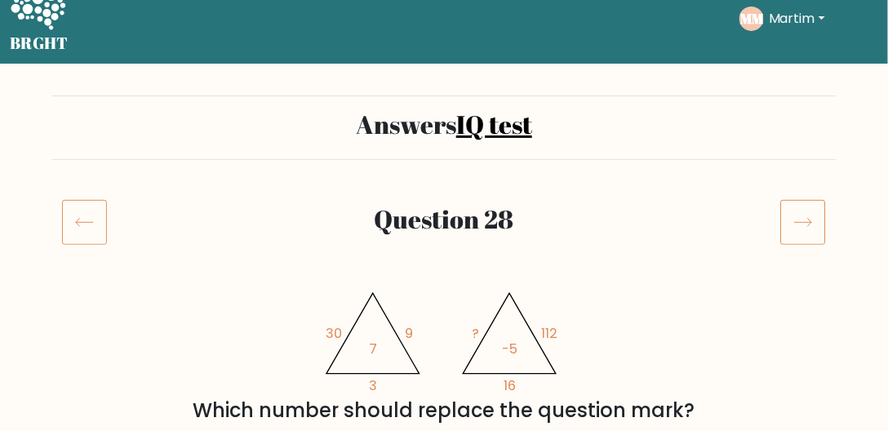
drag, startPoint x: 482, startPoint y: 232, endPoint x: 307, endPoint y: 170, distance: 185.8
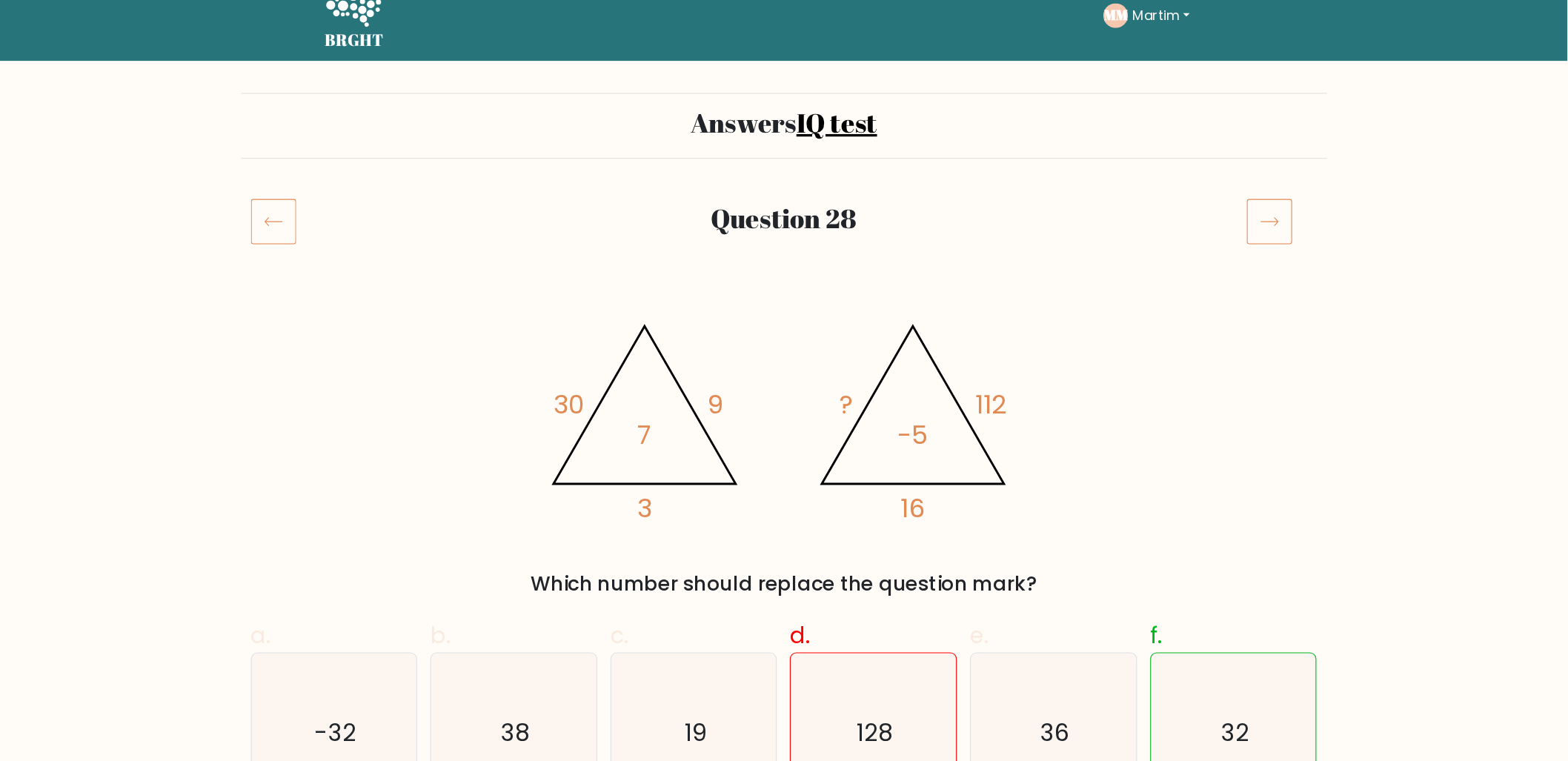
scroll to position [26, 0]
